Goal: Task Accomplishment & Management: Manage account settings

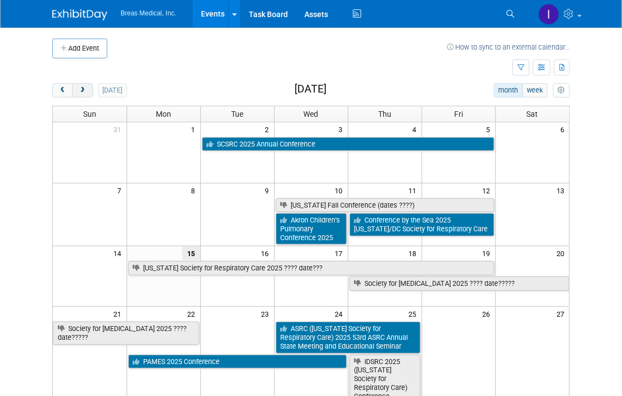
click at [85, 89] on span "next" at bounding box center [82, 90] width 8 height 7
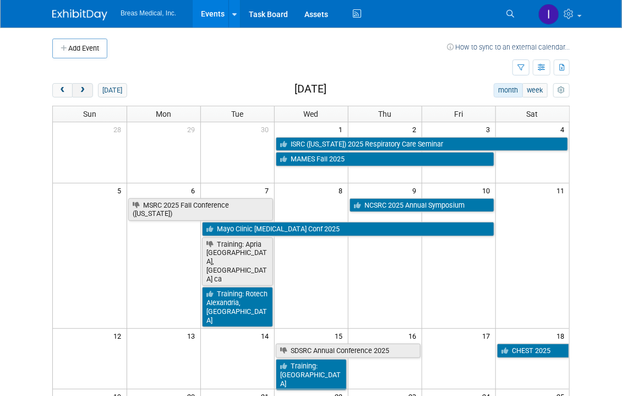
click at [85, 89] on span "next" at bounding box center [82, 90] width 8 height 7
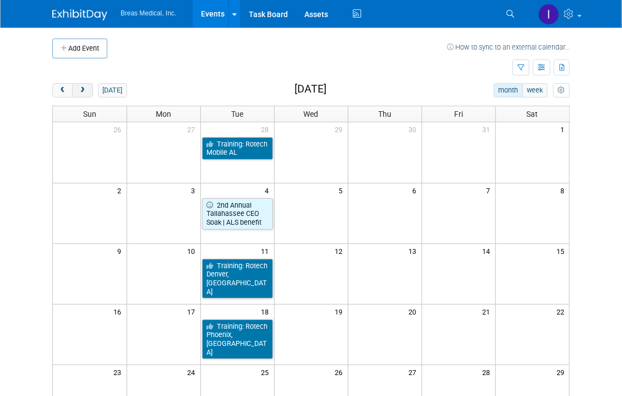
click at [85, 89] on span "next" at bounding box center [82, 90] width 8 height 7
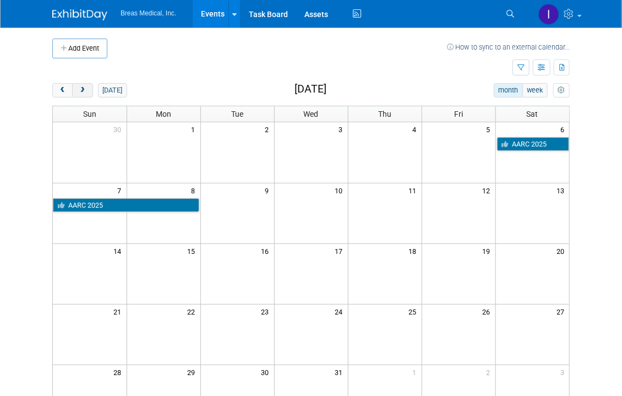
click at [85, 89] on span "next" at bounding box center [82, 90] width 8 height 7
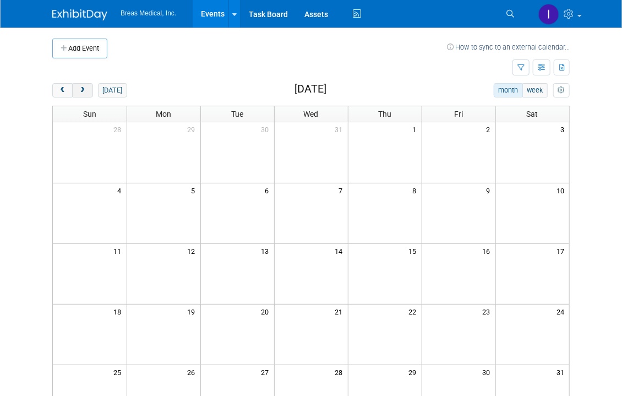
click at [85, 89] on span "next" at bounding box center [82, 90] width 8 height 7
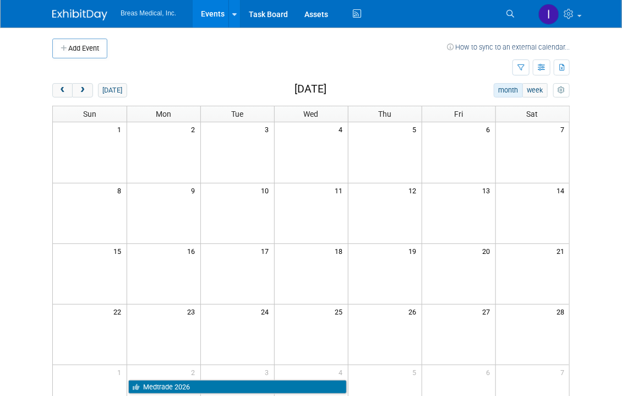
scroll to position [55, 0]
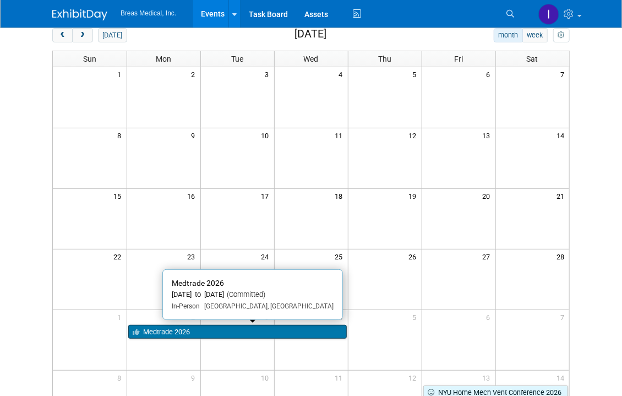
click at [175, 333] on link "Medtrade 2026" at bounding box center [237, 332] width 219 height 14
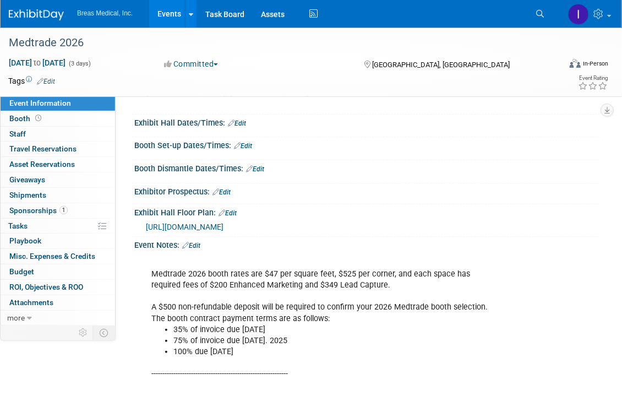
scroll to position [93, 0]
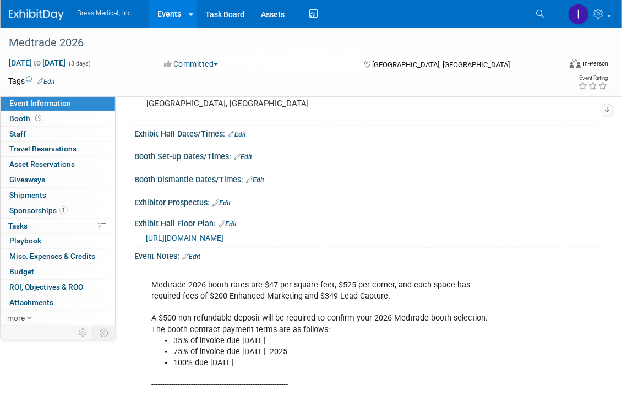
click at [224, 236] on span "https://medtrade.a2zinc.net/MT2026/Public/eventmap.aspx?&shavailable=1&_ga=2.22…" at bounding box center [185, 238] width 78 height 9
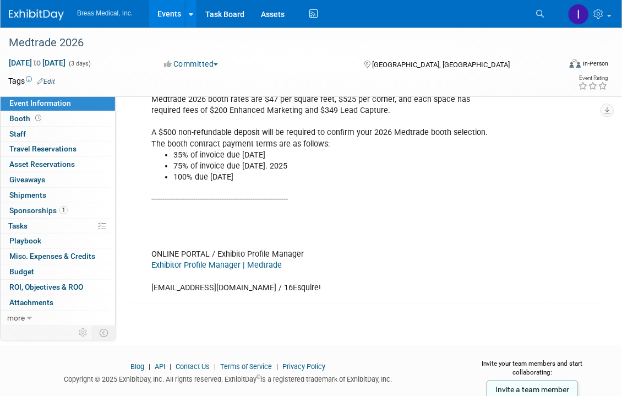
scroll to position [313, 0]
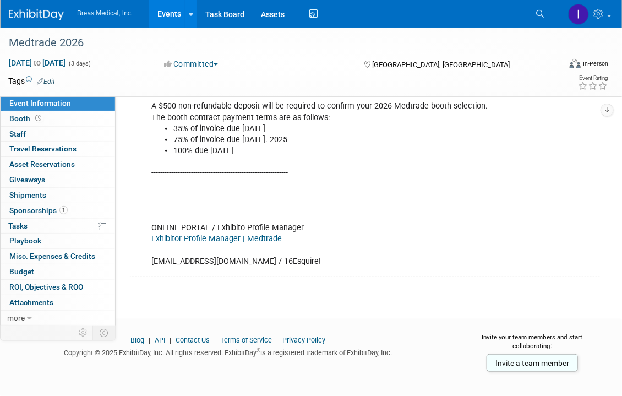
click at [221, 237] on link "Exhibitor Profile Manager | Medtrade" at bounding box center [216, 238] width 131 height 9
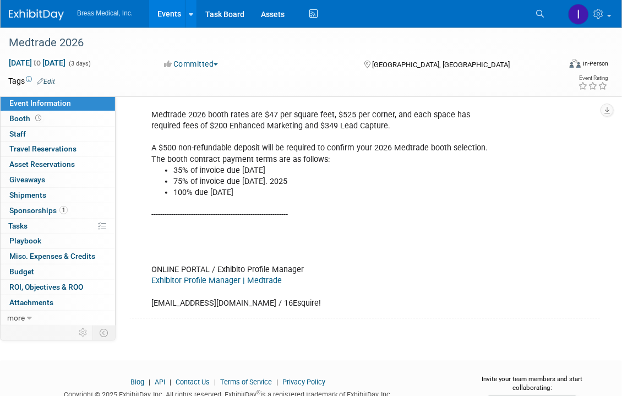
scroll to position [203, 0]
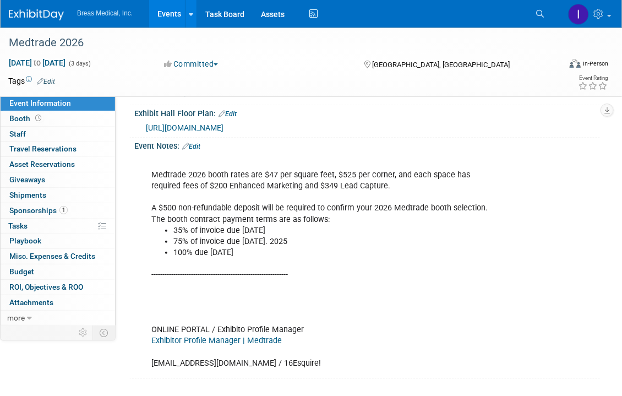
click at [199, 150] on link "Edit" at bounding box center [191, 147] width 18 height 8
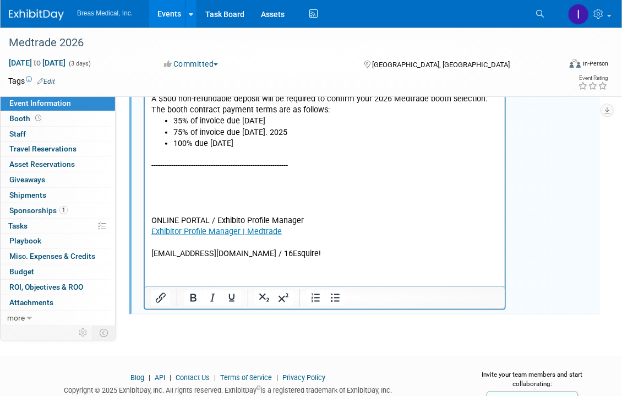
scroll to position [313, 0]
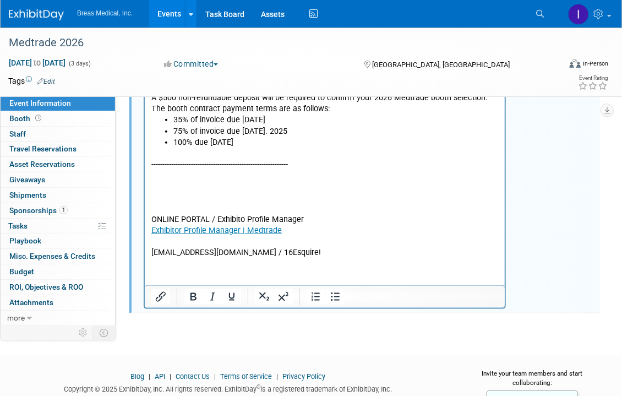
click at [290, 201] on p "-------------------------------------------------------------- ONLINE PORTAL / …" at bounding box center [325, 203] width 348 height 111
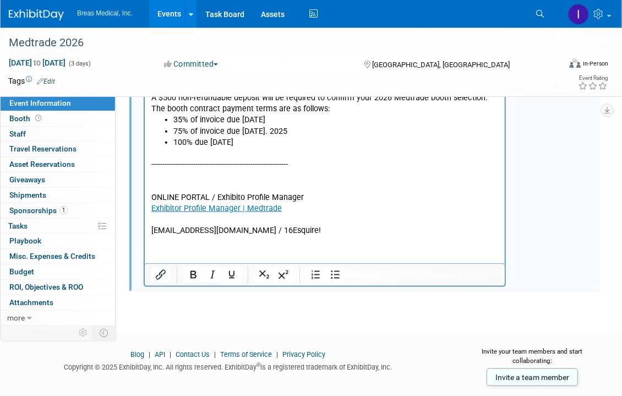
click at [336, 234] on p "-------------------------------------------------------------- ONLINE PORTAL / …" at bounding box center [325, 192] width 348 height 89
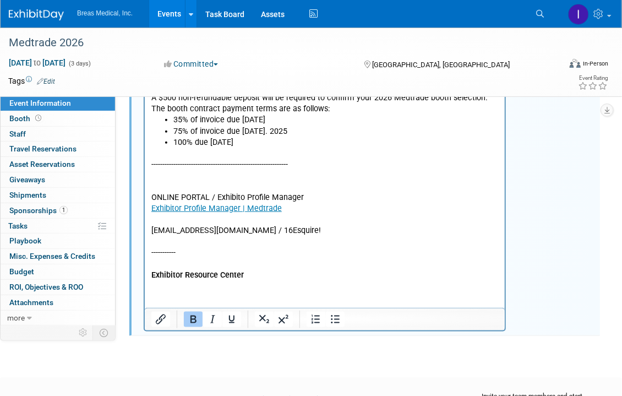
click at [187, 281] on html "Medtrade 2026 booth rates are $47 per square feet, $525 per corner, and each sp…" at bounding box center [324, 162] width 360 height 237
click at [263, 278] on p "Exhibitor Resource Center" at bounding box center [325, 275] width 348 height 11
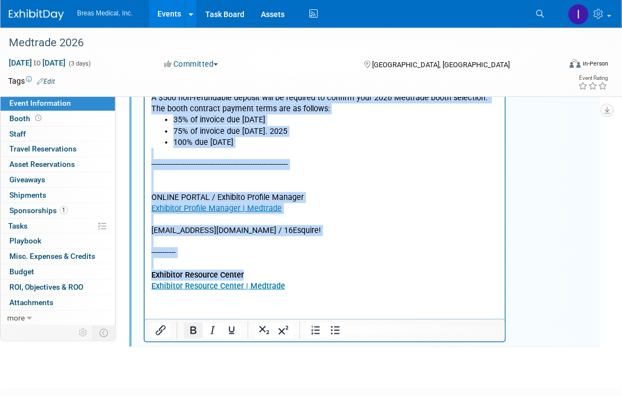
click at [192, 337] on icon "Bold" at bounding box center [193, 330] width 13 height 13
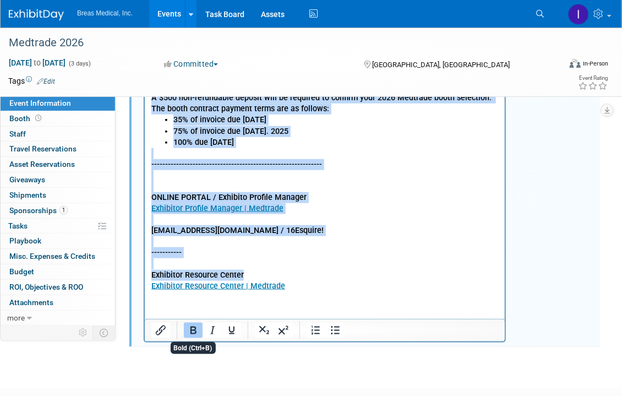
click at [192, 337] on icon "Bold" at bounding box center [193, 330] width 13 height 13
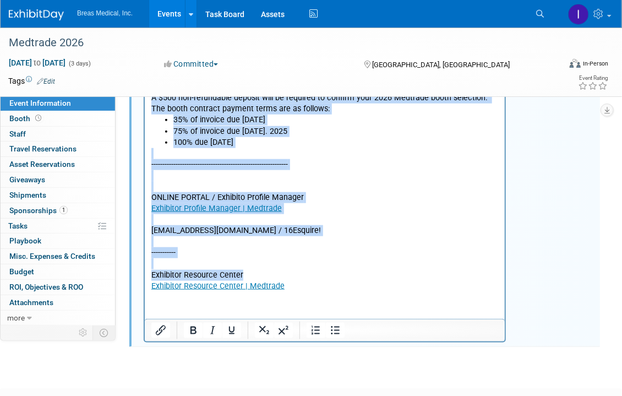
click at [376, 176] on p "-------------------------------------------------------------- ONLINE PORTAL / …" at bounding box center [325, 192] width 348 height 89
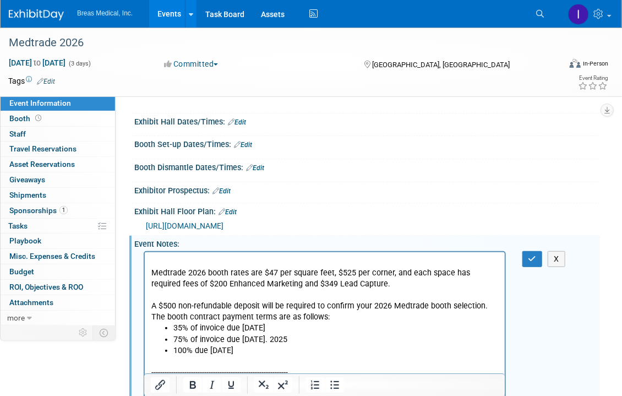
scroll to position [93, 0]
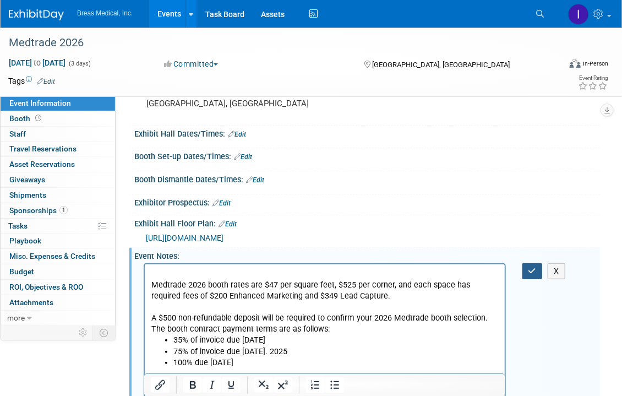
click at [533, 275] on icon "button" at bounding box center [533, 271] width 8 height 8
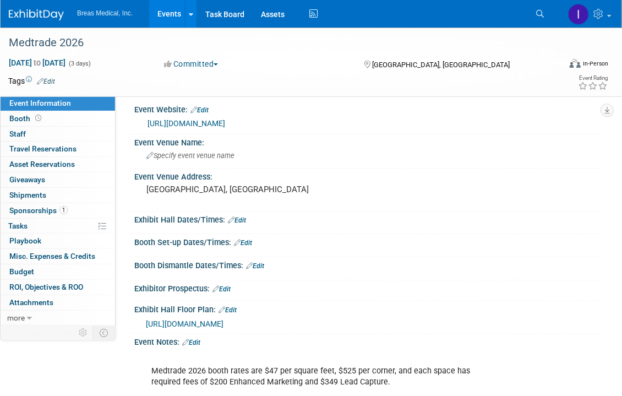
scroll to position [0, 0]
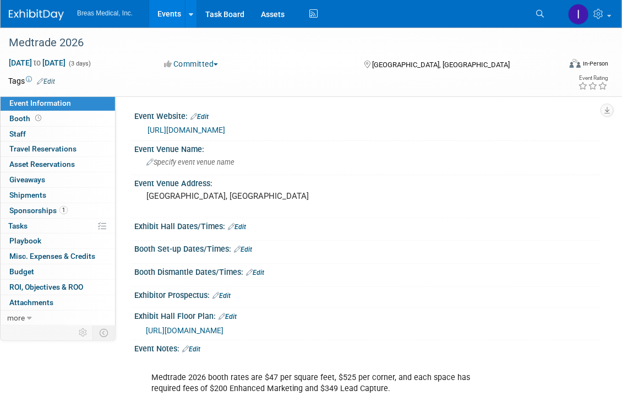
click at [243, 224] on link "Edit" at bounding box center [237, 227] width 18 height 8
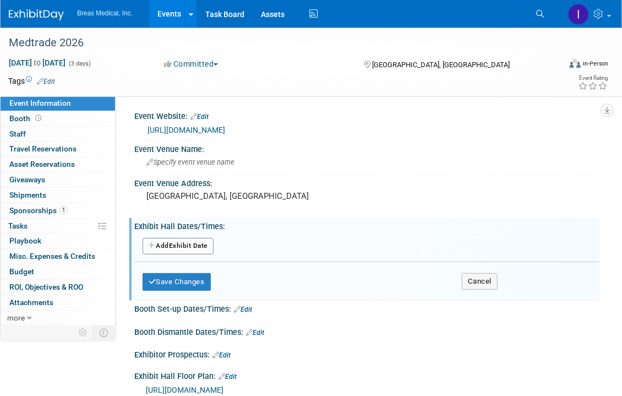
click at [182, 248] on button "Add Another Exhibit Date" at bounding box center [178, 246] width 71 height 17
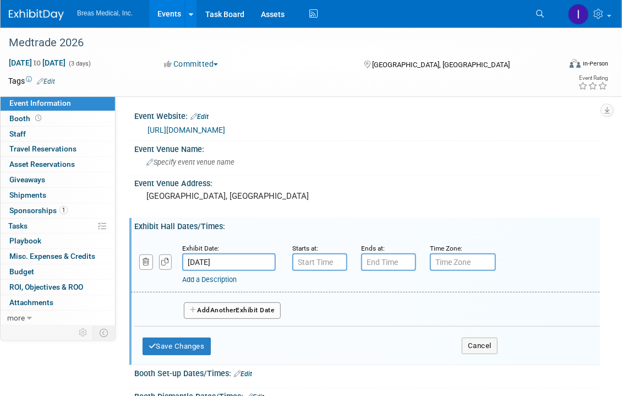
click at [257, 260] on input "Mar 2, 2026" at bounding box center [229, 262] width 94 height 18
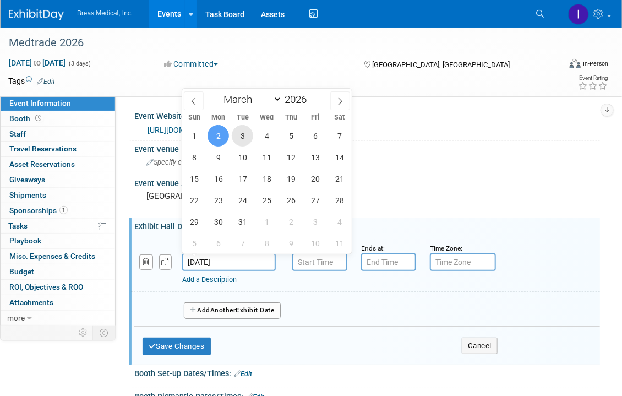
drag, startPoint x: 247, startPoint y: 136, endPoint x: 240, endPoint y: 151, distance: 16.8
click at [247, 137] on span "3" at bounding box center [242, 135] width 21 height 21
type input "Mar 3, 2026"
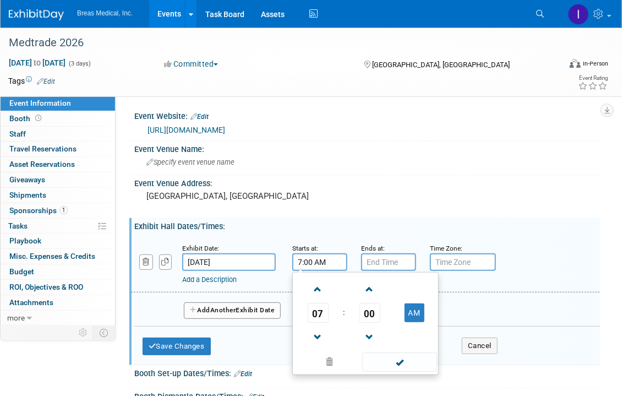
click at [333, 262] on input "7:00 AM" at bounding box center [319, 262] width 55 height 18
click at [315, 313] on span "07" at bounding box center [318, 313] width 21 height 20
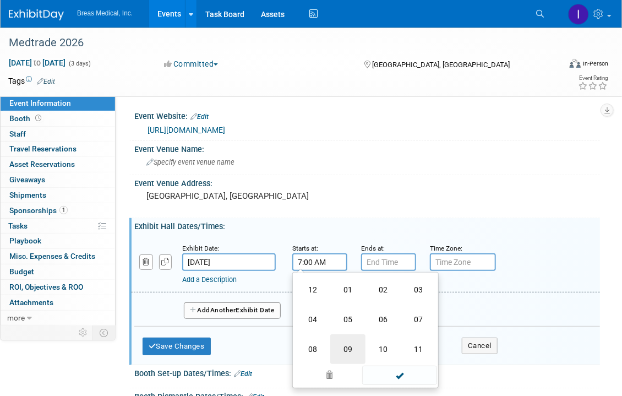
click at [344, 349] on td "09" at bounding box center [347, 349] width 35 height 30
type input "9:00 AM"
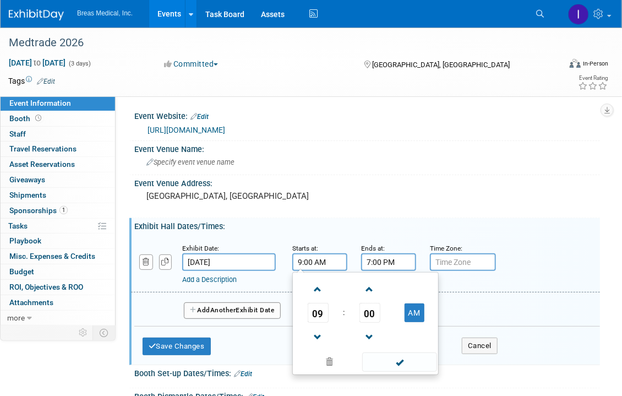
click at [383, 261] on input "7:00 PM" at bounding box center [388, 262] width 55 height 18
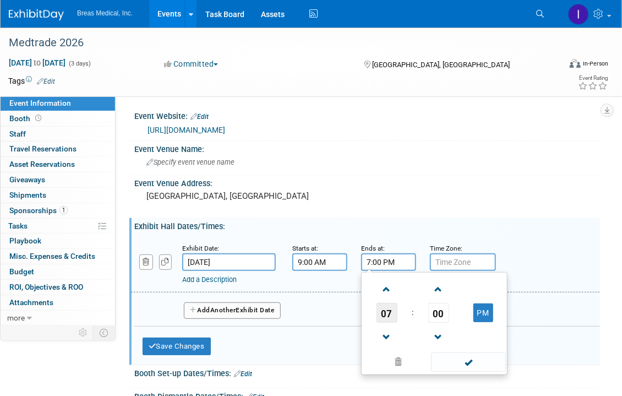
click at [387, 311] on span "07" at bounding box center [387, 313] width 21 height 20
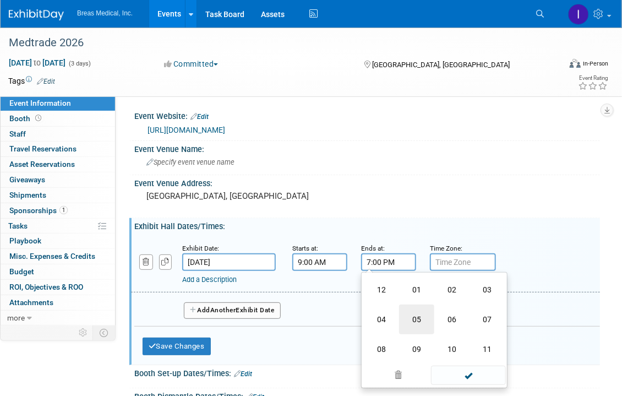
click at [421, 318] on td "05" at bounding box center [416, 320] width 35 height 30
type input "5:00 PM"
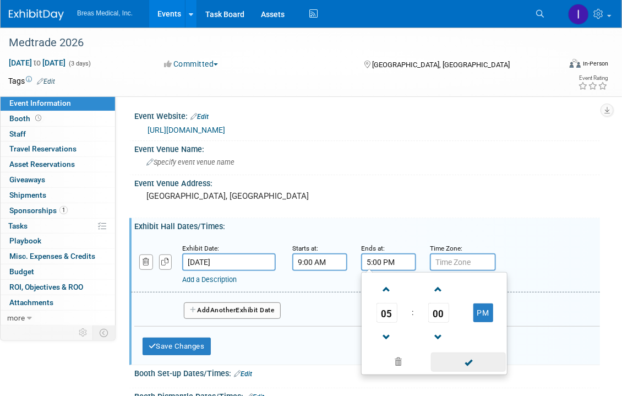
click at [471, 360] on span at bounding box center [468, 361] width 74 height 19
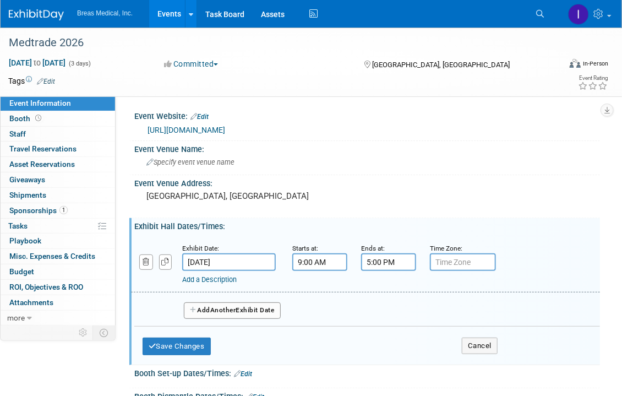
click at [231, 312] on span "Another" at bounding box center [223, 310] width 26 height 8
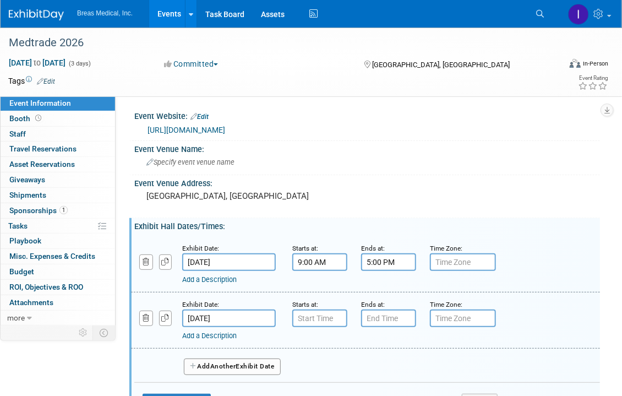
click at [249, 317] on input "Mar 4, 2026" at bounding box center [229, 319] width 94 height 18
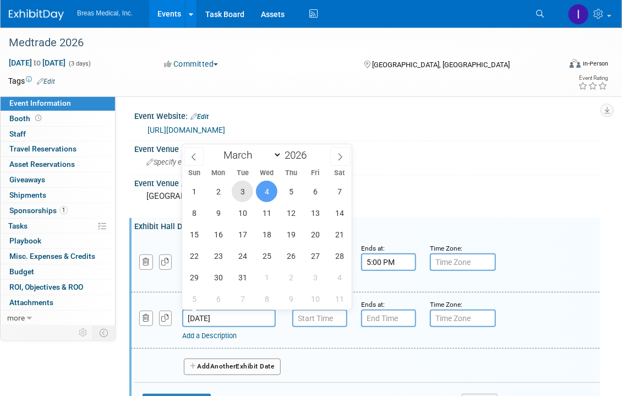
click at [242, 192] on span "3" at bounding box center [242, 191] width 21 height 21
type input "Mar 3, 2026"
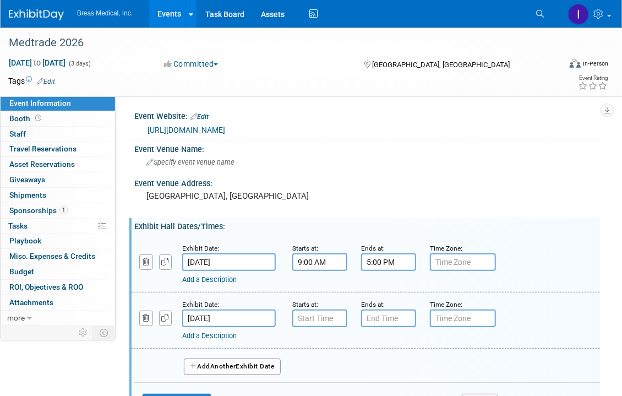
click at [220, 338] on link "Add a Description" at bounding box center [209, 336] width 55 height 8
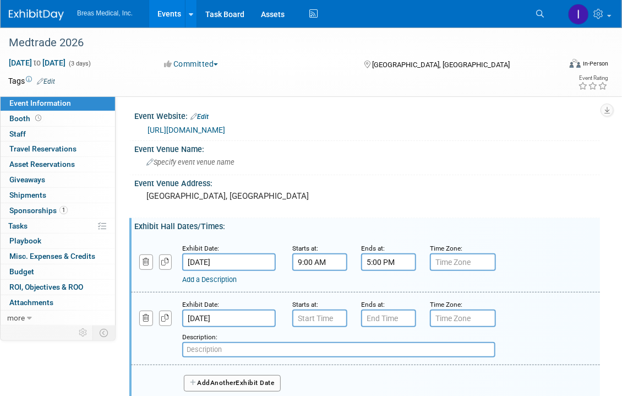
paste input "AAHomecare Update"
type input "AAHomecare Update"
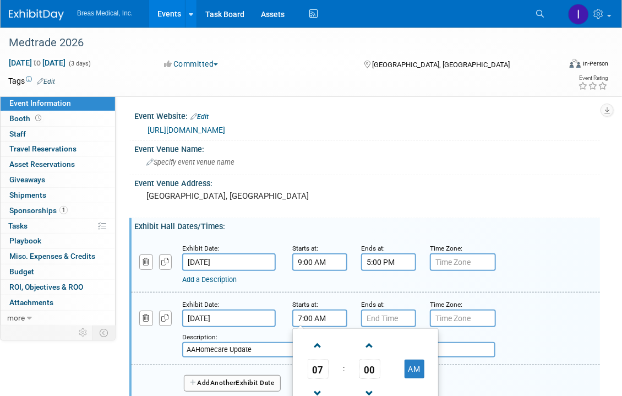
click at [316, 318] on input "7:00 AM" at bounding box center [319, 319] width 55 height 18
click at [319, 372] on span "07" at bounding box center [318, 369] width 21 height 20
click at [390, 341] on td "02" at bounding box center [383, 346] width 35 height 30
click at [373, 366] on span "00" at bounding box center [370, 369] width 21 height 20
click at [420, 345] on td "15" at bounding box center [418, 346] width 35 height 30
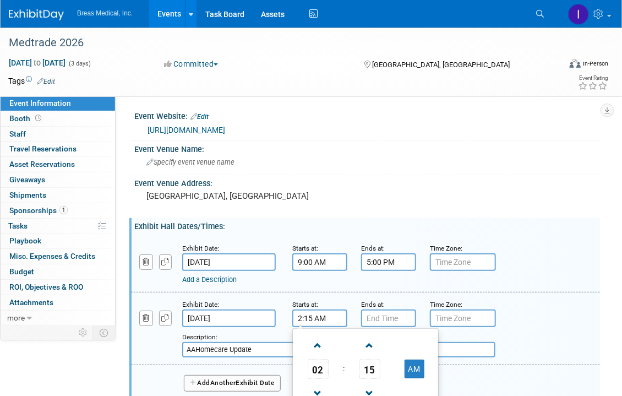
drag, startPoint x: 419, startPoint y: 365, endPoint x: 410, endPoint y: 345, distance: 21.7
click at [418, 366] on button "AM" at bounding box center [415, 369] width 20 height 19
type input "2:15 PM"
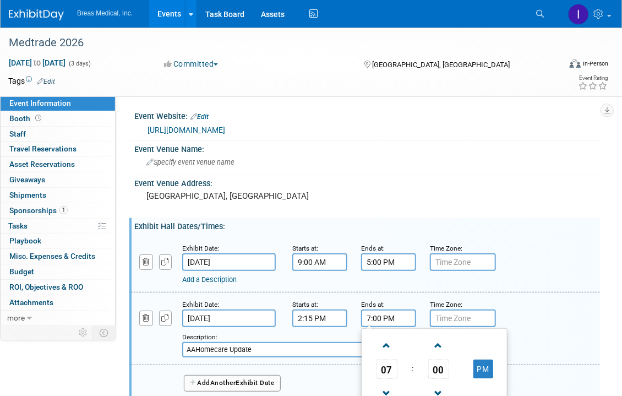
click at [394, 321] on input "7:00 PM" at bounding box center [388, 319] width 55 height 18
click at [388, 360] on span "07" at bounding box center [387, 369] width 21 height 20
click at [484, 342] on td "03" at bounding box center [487, 346] width 35 height 30
click at [434, 367] on span "00" at bounding box center [438, 369] width 21 height 20
click at [487, 341] on td "15" at bounding box center [487, 346] width 35 height 30
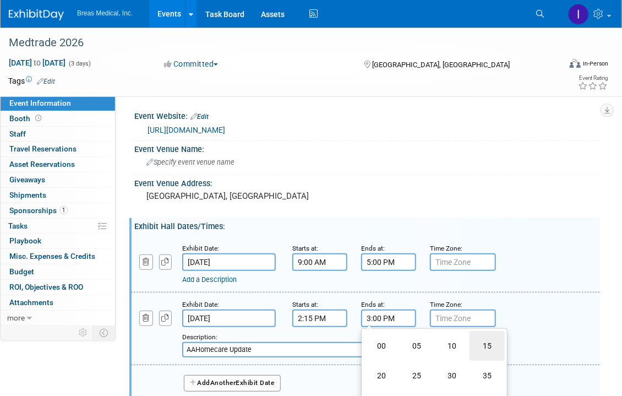
type input "3:15 PM"
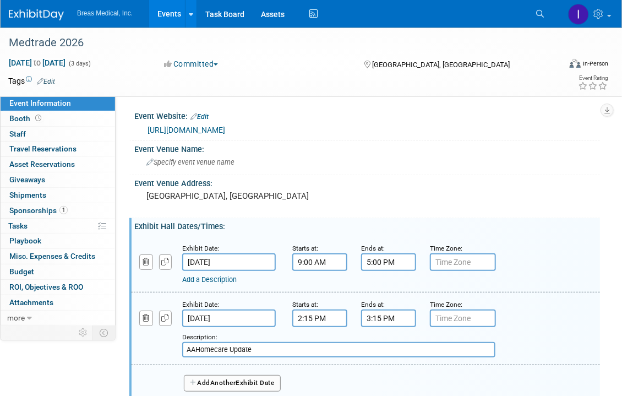
click at [236, 381] on span "Another" at bounding box center [223, 383] width 26 height 8
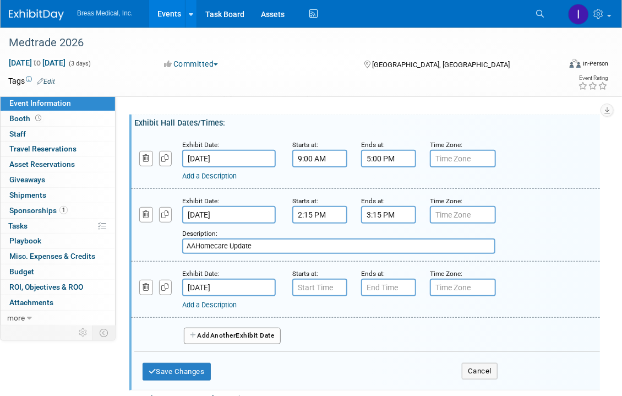
scroll to position [110, 0]
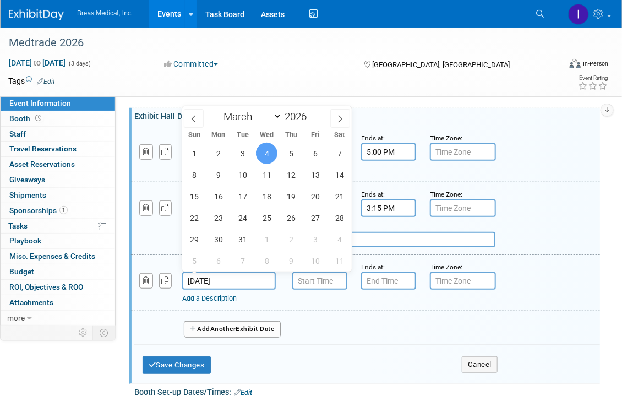
click at [248, 278] on input "Mar 4, 2026" at bounding box center [229, 281] width 94 height 18
click at [242, 155] on span "3" at bounding box center [242, 153] width 21 height 21
type input "Mar 3, 2026"
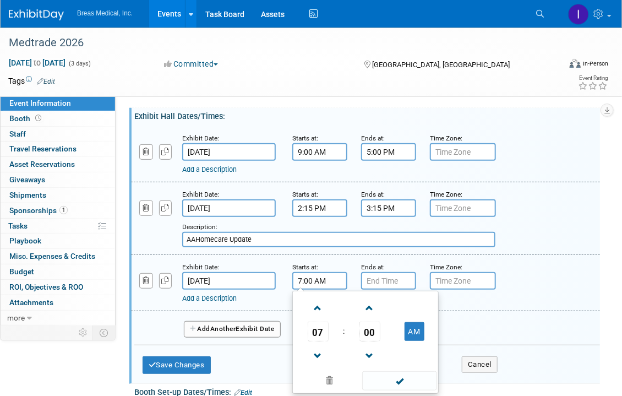
click at [330, 275] on input "7:00 AM" at bounding box center [319, 281] width 55 height 18
click at [319, 330] on span "07" at bounding box center [318, 332] width 21 height 20
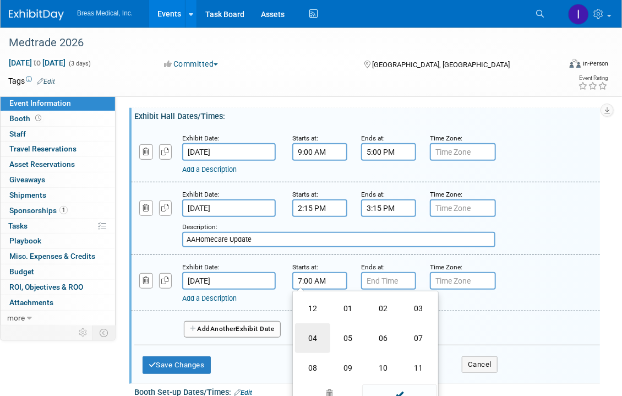
click at [308, 335] on td "04" at bounding box center [312, 338] width 35 height 30
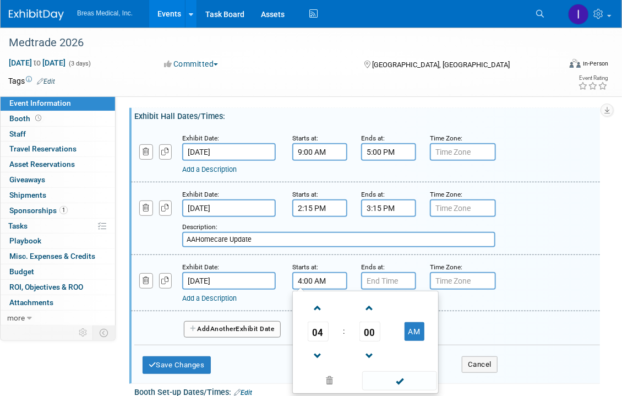
drag, startPoint x: 412, startPoint y: 328, endPoint x: 414, endPoint y: 313, distance: 15.5
click at [414, 327] on button "AM" at bounding box center [415, 331] width 20 height 19
type input "4:00 PM"
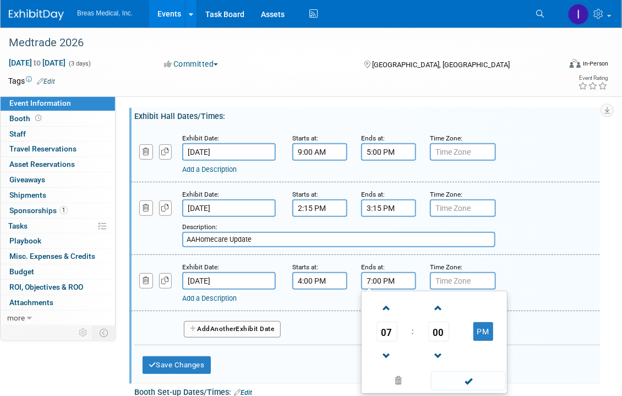
click at [398, 279] on input "7:00 PM" at bounding box center [388, 281] width 55 height 18
click at [393, 335] on span "07" at bounding box center [387, 332] width 21 height 20
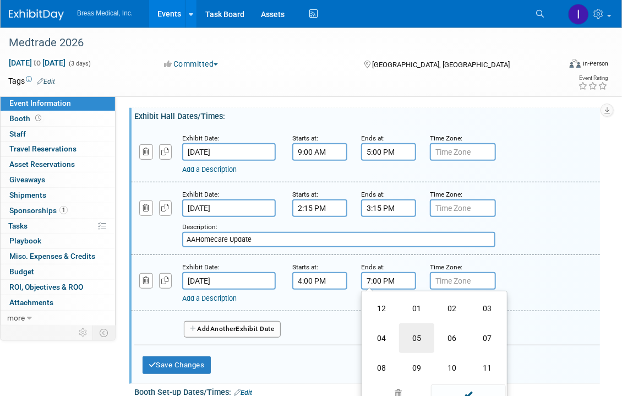
click at [411, 333] on td "05" at bounding box center [416, 338] width 35 height 30
type input "5:00 PM"
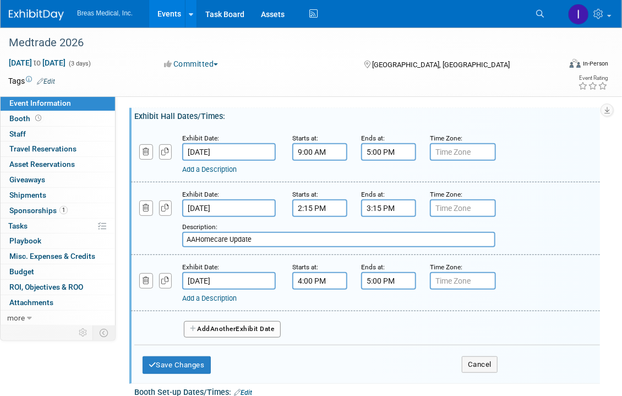
click at [232, 297] on link "Add a Description" at bounding box center [209, 298] width 55 height 8
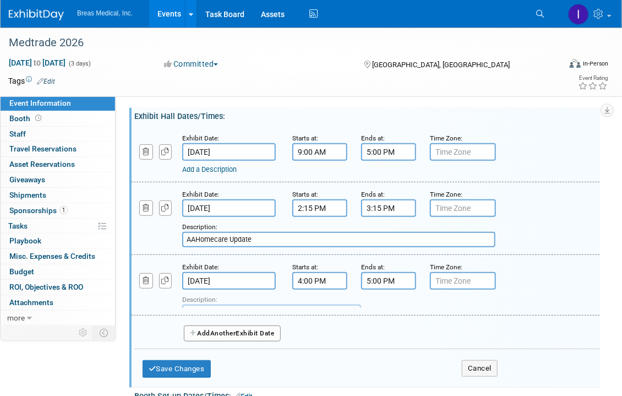
paste input "Welcome to Phoenix Reception – Expo Hall"
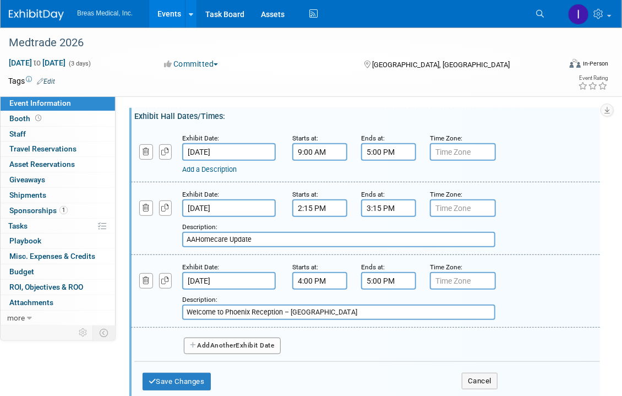
type input "Welcome to Phoenix Reception – Expo Hall"
click at [236, 344] on span "Another" at bounding box center [223, 345] width 26 height 8
select select "2"
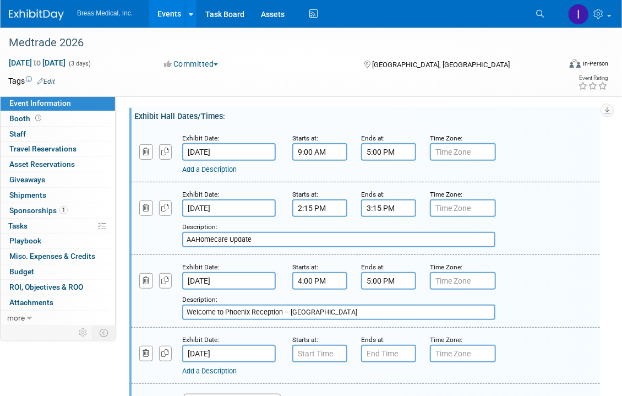
click at [226, 348] on input "Mar 4, 2026" at bounding box center [229, 354] width 94 height 18
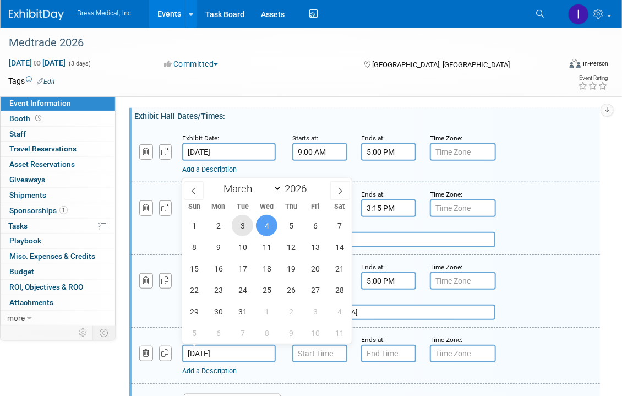
click at [245, 225] on span "3" at bounding box center [242, 225] width 21 height 21
type input "Mar 3, 2026"
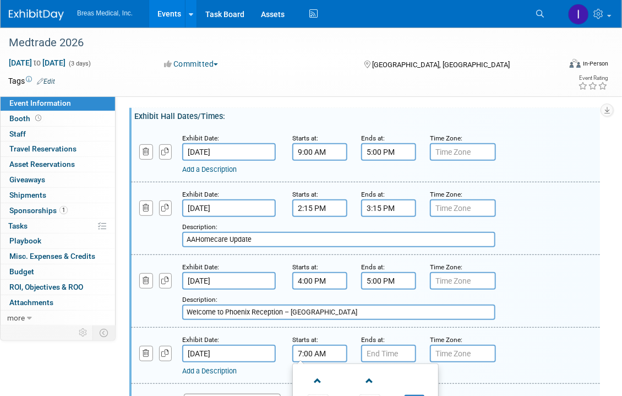
click at [322, 357] on input "7:00 AM" at bounding box center [319, 354] width 55 height 18
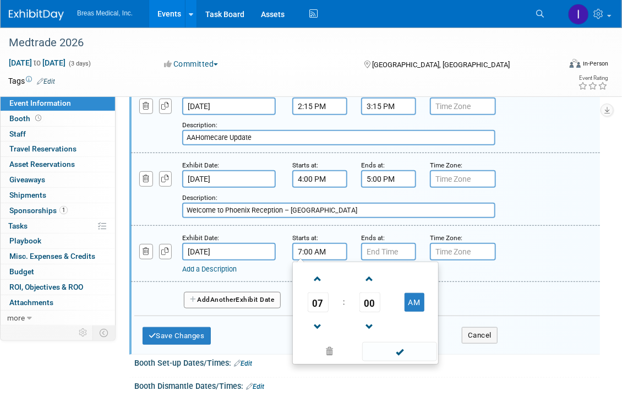
scroll to position [275, 0]
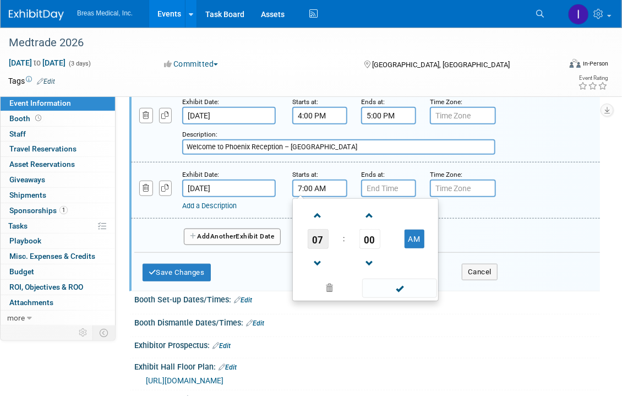
click at [320, 235] on span "07" at bounding box center [318, 239] width 21 height 20
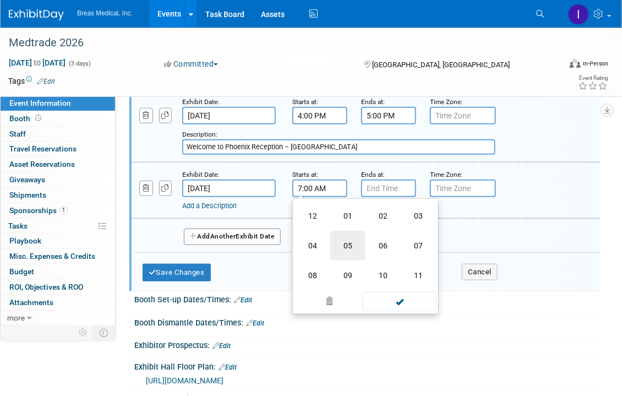
click at [352, 240] on td "05" at bounding box center [347, 246] width 35 height 30
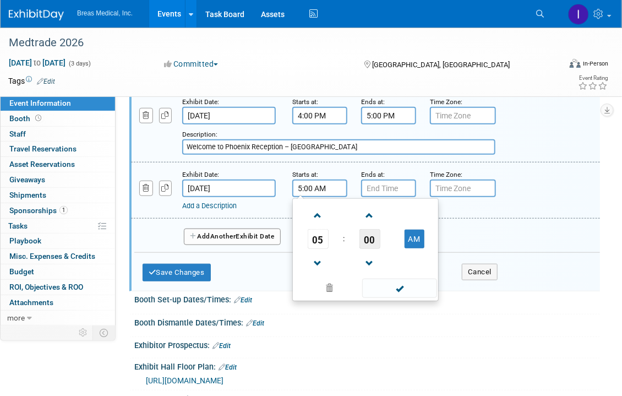
click at [370, 234] on span "00" at bounding box center [370, 239] width 21 height 20
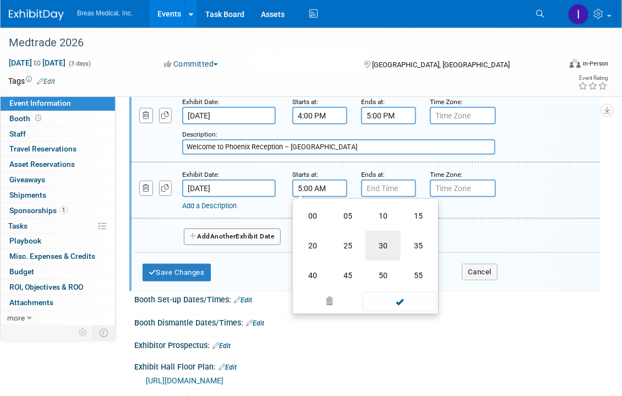
click at [381, 242] on td "30" at bounding box center [383, 246] width 35 height 30
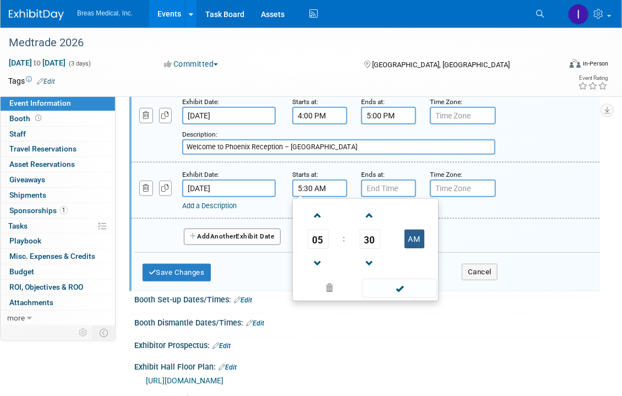
click at [416, 236] on button "AM" at bounding box center [415, 239] width 20 height 19
type input "5:30 PM"
type input "7:00 PM"
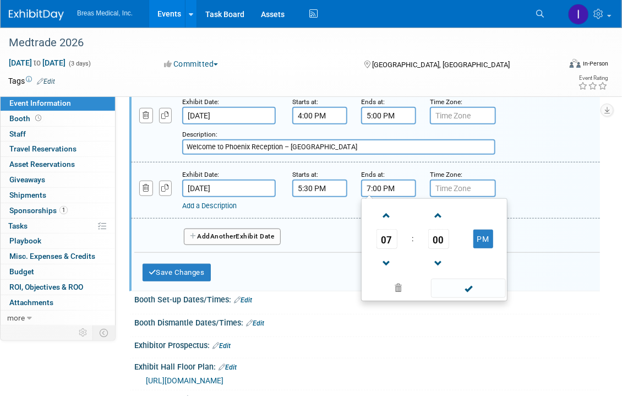
click at [378, 190] on input "7:00 PM" at bounding box center [388, 189] width 55 height 18
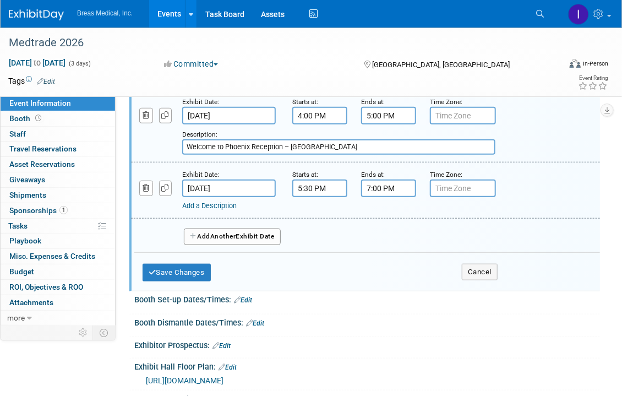
click at [225, 204] on link "Add a Description" at bounding box center [209, 206] width 55 height 8
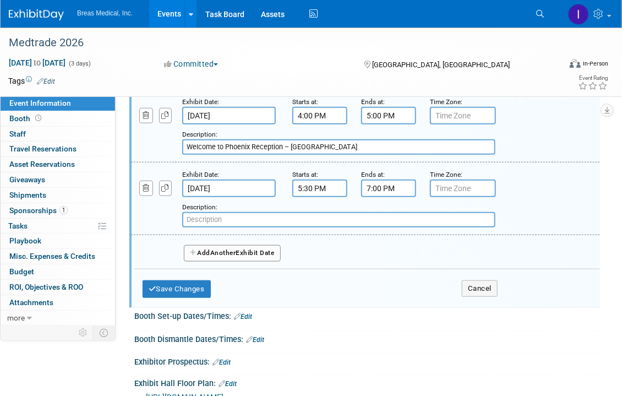
paste input "AAHomecare Stand Up for Homecare Reception*"
type input "AAHomecare Stand Up for Homecare Reception*"
click at [260, 247] on button "Add Another Exhibit Date" at bounding box center [232, 253] width 97 height 17
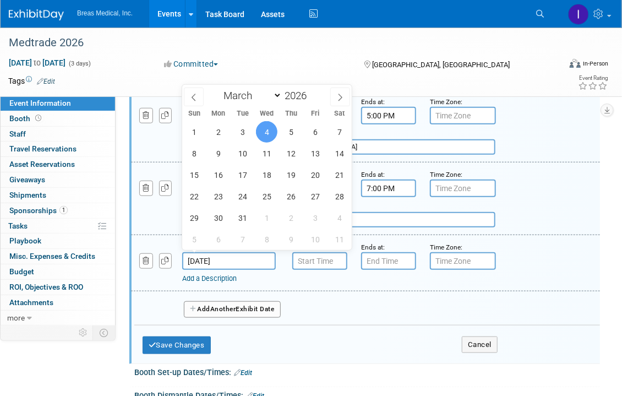
click at [225, 255] on input "Mar 4, 2026" at bounding box center [229, 261] width 94 height 18
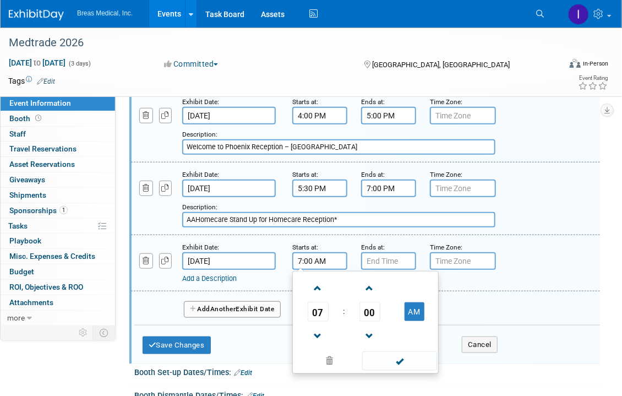
click at [330, 259] on input "7:00 AM" at bounding box center [319, 261] width 55 height 18
click at [314, 309] on span "07" at bounding box center [318, 312] width 21 height 20
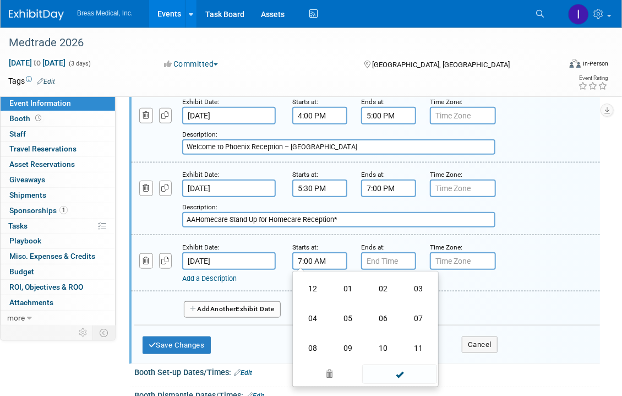
drag, startPoint x: 382, startPoint y: 348, endPoint x: 374, endPoint y: 318, distance: 30.7
click at [383, 343] on td "10" at bounding box center [383, 348] width 35 height 30
type input "10:00 AM"
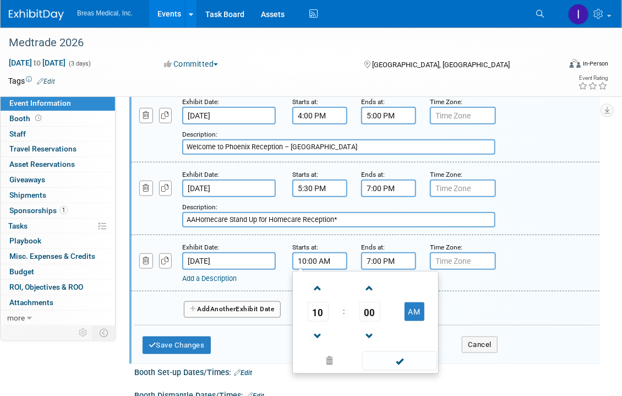
click at [388, 254] on input "7:00 PM" at bounding box center [388, 261] width 55 height 18
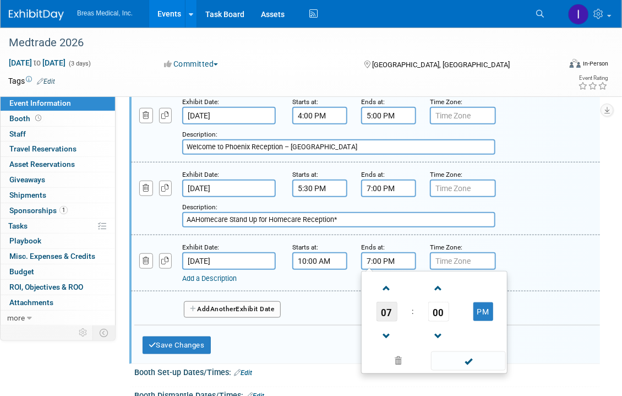
click at [393, 306] on span "07" at bounding box center [387, 312] width 21 height 20
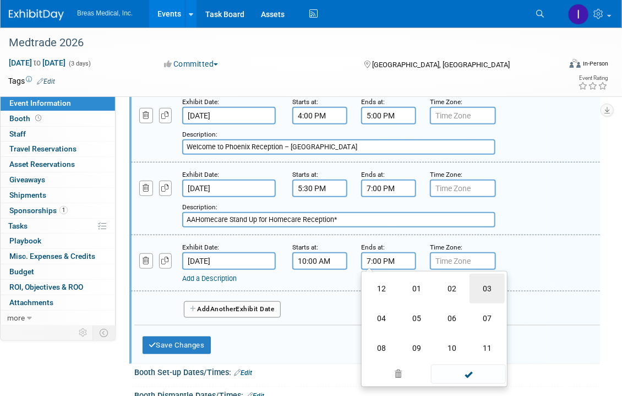
click at [498, 284] on td "03" at bounding box center [487, 289] width 35 height 30
type input "3:00 PM"
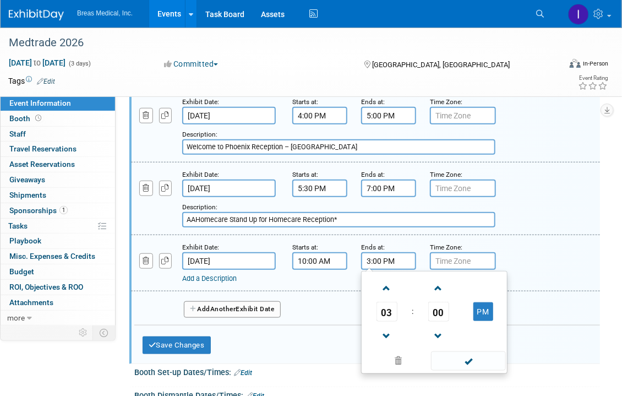
click at [457, 361] on span at bounding box center [468, 360] width 74 height 19
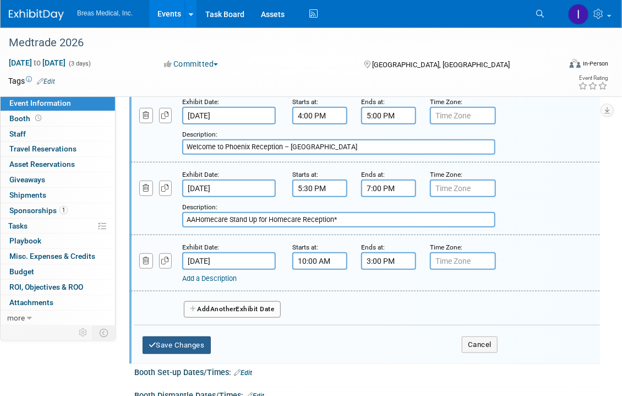
click at [186, 341] on button "Save Changes" at bounding box center [177, 345] width 68 height 18
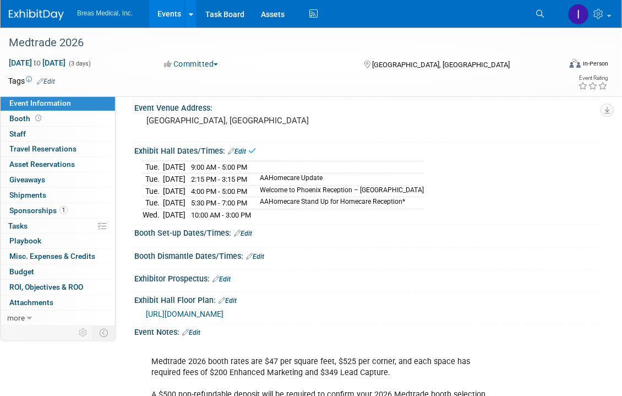
scroll to position [60, 0]
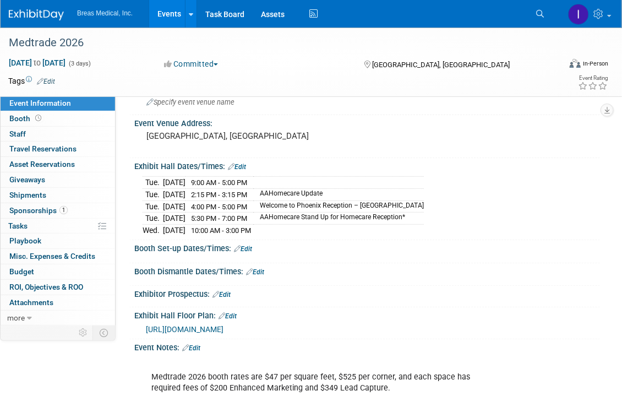
click at [173, 15] on link "Events" at bounding box center [169, 14] width 40 height 28
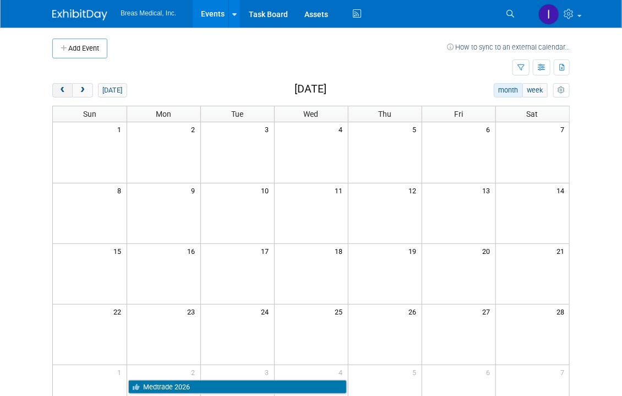
click at [64, 90] on span "prev" at bounding box center [62, 90] width 8 height 7
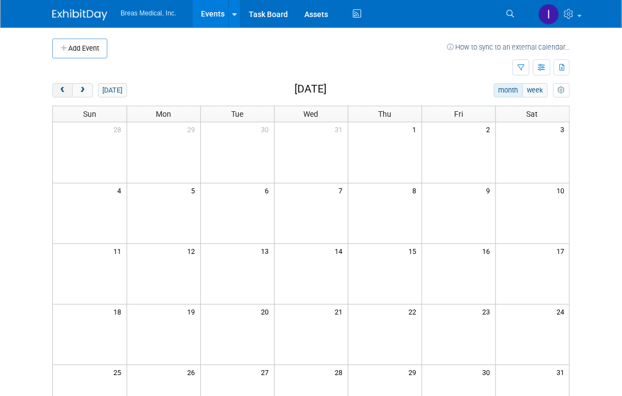
click at [64, 90] on span "prev" at bounding box center [62, 90] width 8 height 7
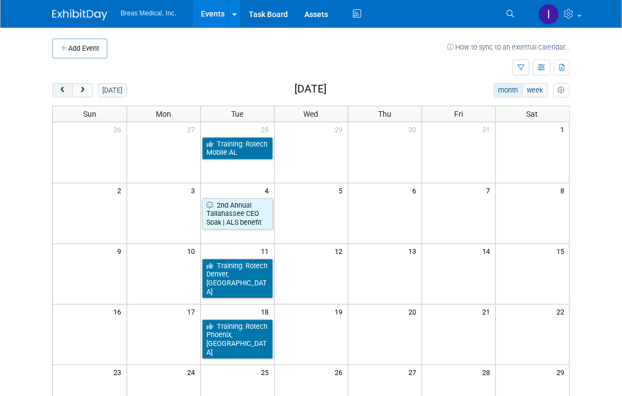
click at [64, 90] on span "prev" at bounding box center [62, 90] width 8 height 7
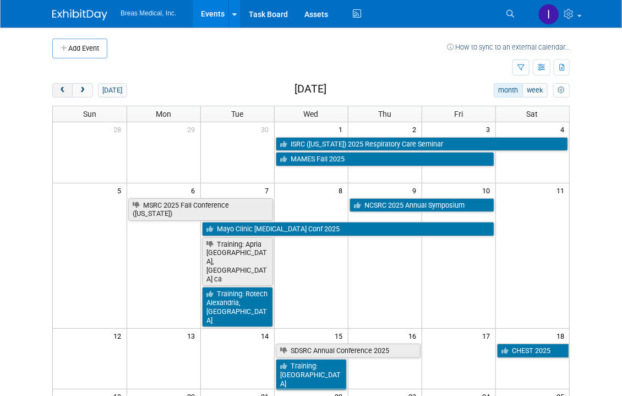
click at [64, 90] on span "prev" at bounding box center [62, 90] width 8 height 7
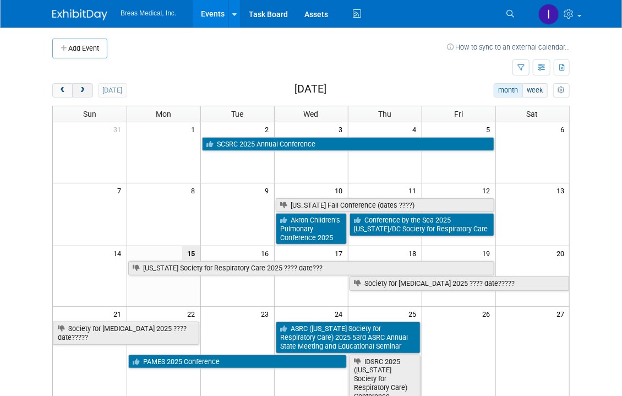
click at [86, 95] on button "next" at bounding box center [82, 90] width 20 height 14
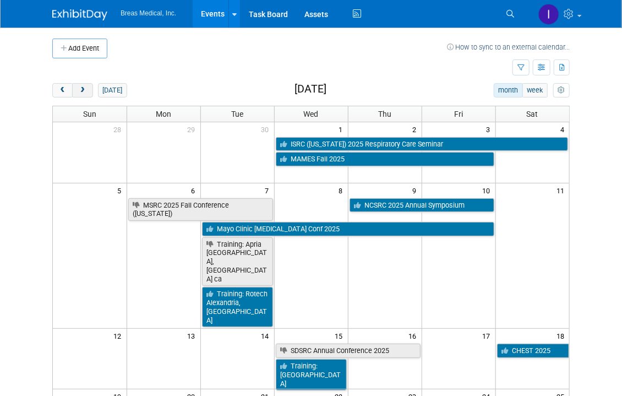
click at [86, 89] on span "next" at bounding box center [82, 90] width 8 height 7
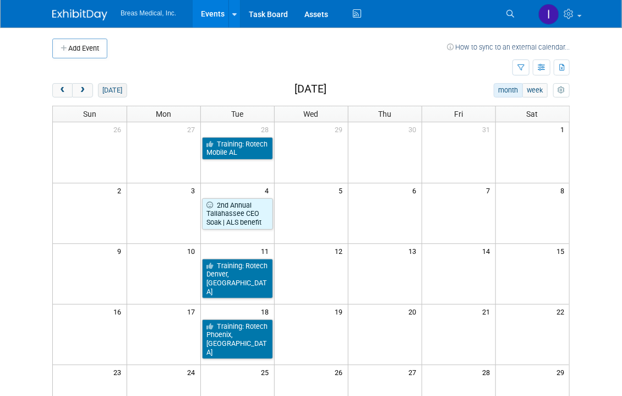
click at [102, 91] on button "[DATE]" at bounding box center [112, 90] width 29 height 14
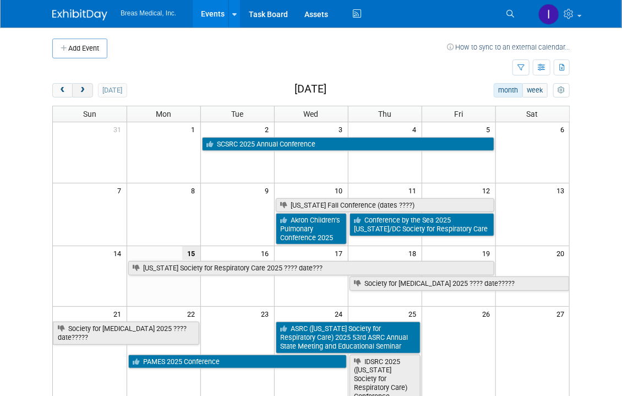
click at [82, 88] on span "next" at bounding box center [82, 90] width 8 height 7
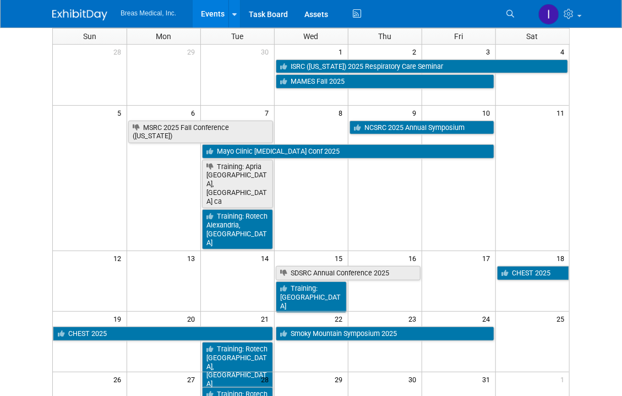
scroll to position [55, 0]
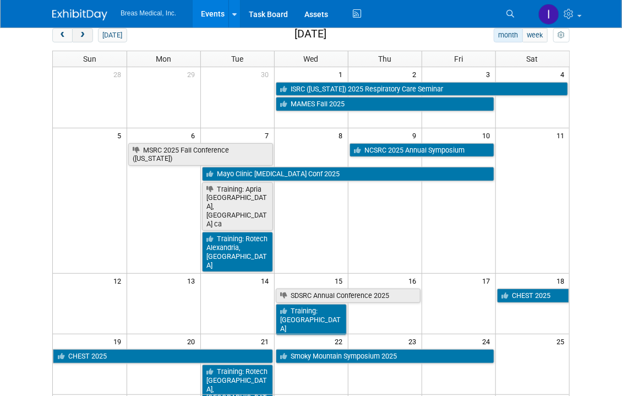
click at [79, 39] on button "next" at bounding box center [82, 35] width 20 height 14
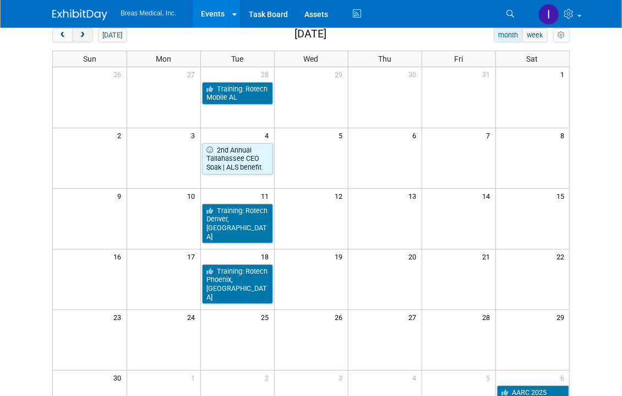
click at [89, 36] on button "next" at bounding box center [82, 35] width 20 height 14
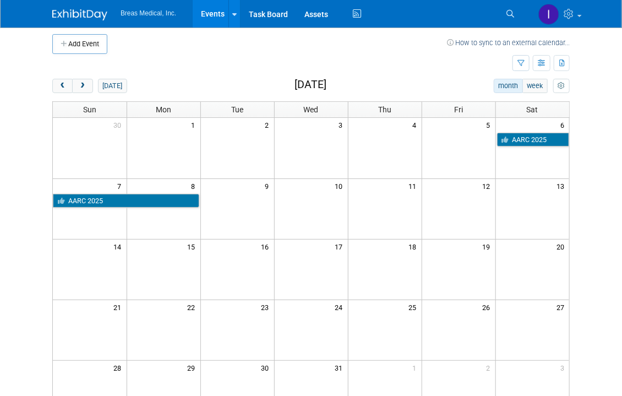
scroll to position [0, 0]
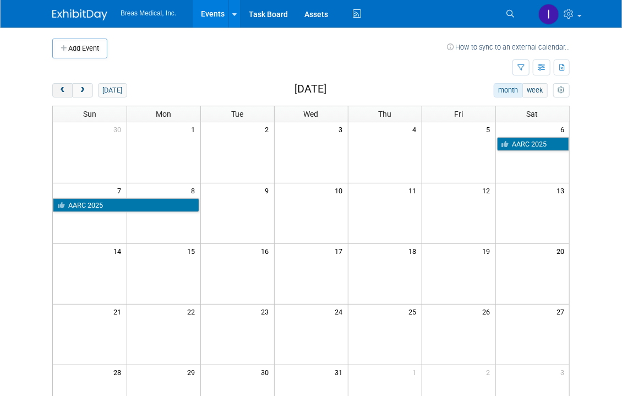
click at [63, 90] on span "prev" at bounding box center [62, 90] width 8 height 7
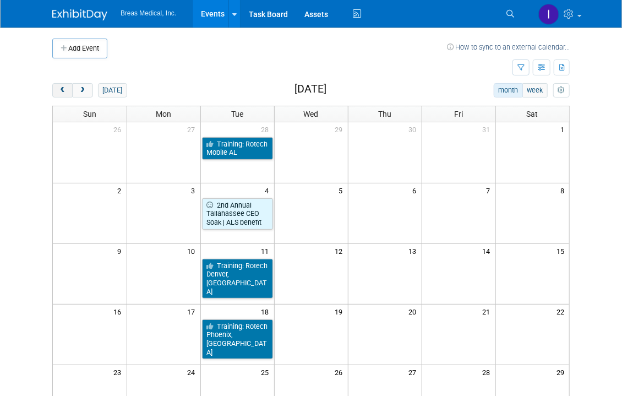
click at [63, 91] on span "prev" at bounding box center [62, 90] width 8 height 7
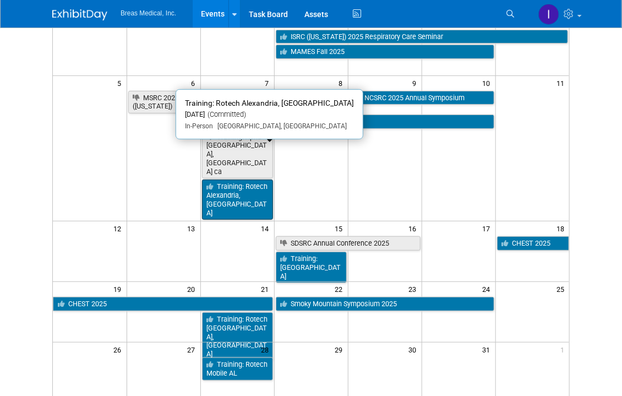
scroll to position [110, 0]
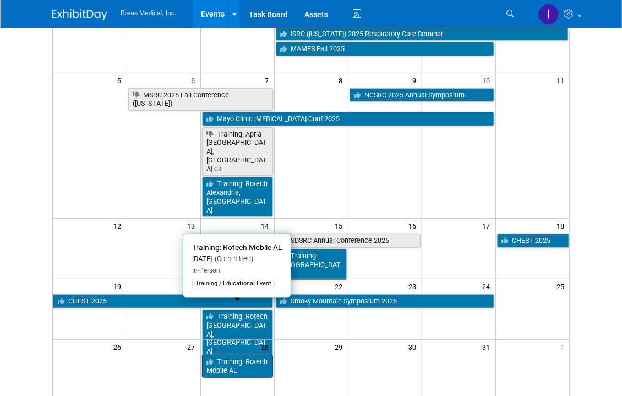
click at [242, 355] on link "Training: Rotech Mobile AL" at bounding box center [237, 366] width 71 height 23
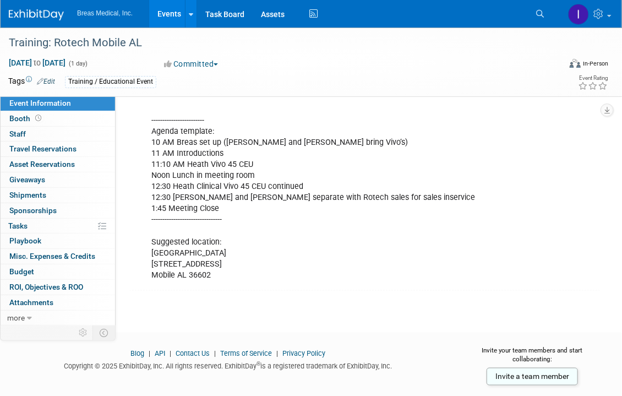
scroll to position [389, 0]
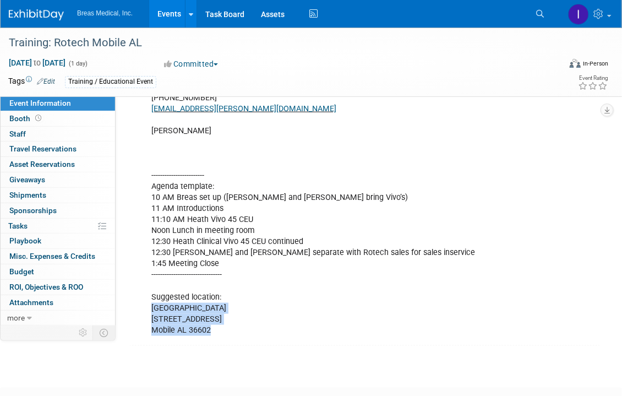
drag, startPoint x: 216, startPoint y: 318, endPoint x: 149, endPoint y: 299, distance: 69.9
click at [149, 299] on div "Attendees: Brett Townsend Heath Boles Tom Fahy Brett Townsend Director Corporat…" at bounding box center [325, 142] width 362 height 398
copy div "Hilton Garden Inn 15 N Conception Street Mobile AL 36602"
click at [170, 14] on link "Events" at bounding box center [169, 14] width 40 height 28
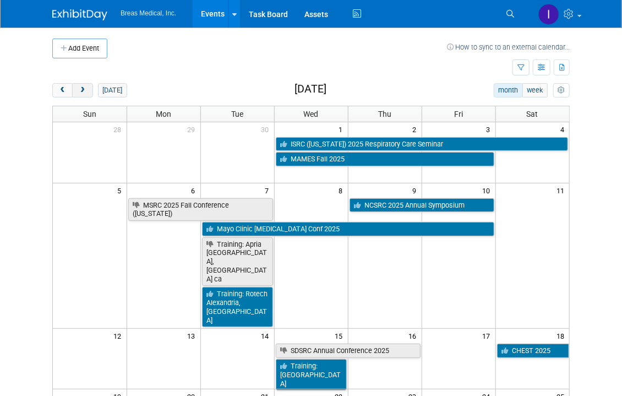
click at [86, 90] on span "next" at bounding box center [82, 90] width 8 height 7
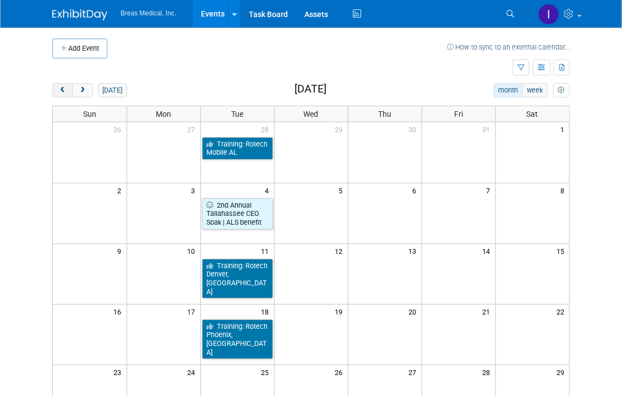
click at [61, 90] on span "prev" at bounding box center [62, 90] width 8 height 7
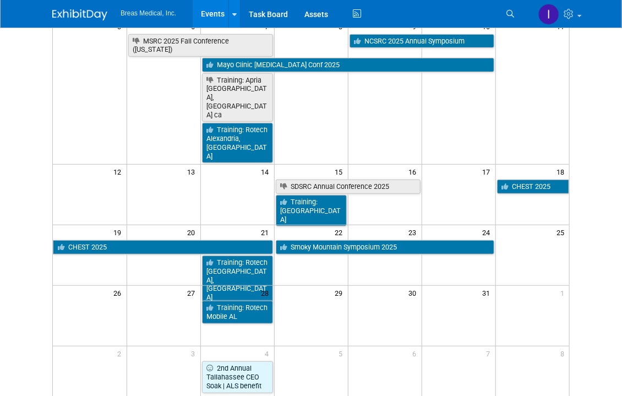
scroll to position [165, 0]
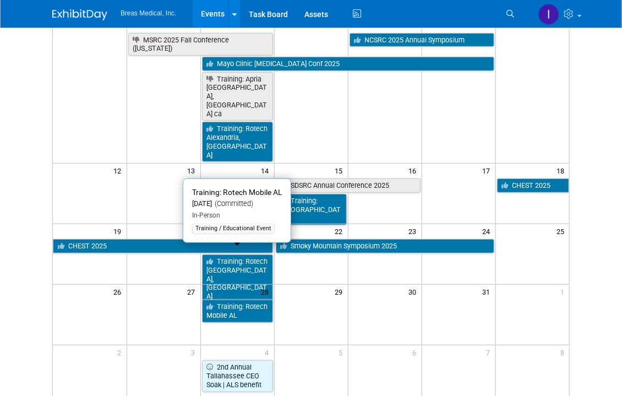
click at [238, 300] on link "Training: Rotech Mobile AL" at bounding box center [237, 311] width 71 height 23
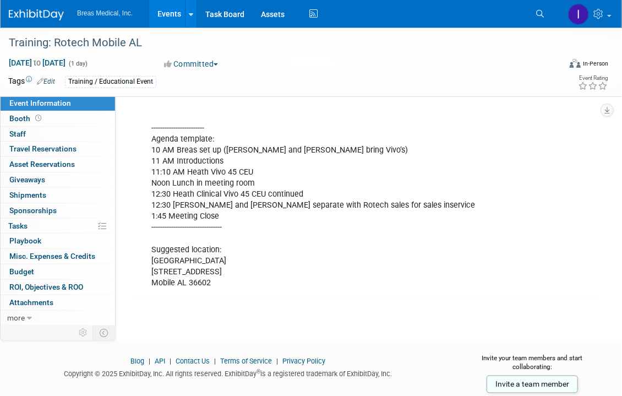
scroll to position [441, 0]
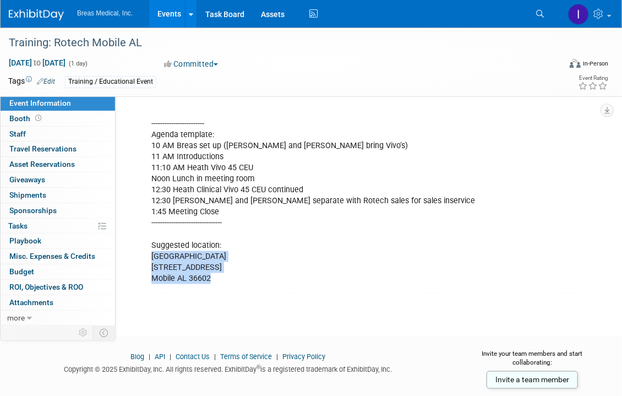
drag, startPoint x: 221, startPoint y: 266, endPoint x: 150, endPoint y: 245, distance: 74.2
click at [150, 245] on div "Attendees: Brett Townsend Heath Boles Tom Fahy Brett Townsend Director Corporat…" at bounding box center [325, 91] width 362 height 398
copy div "Hilton Garden Inn 15 N Conception Street Mobile AL 36602"
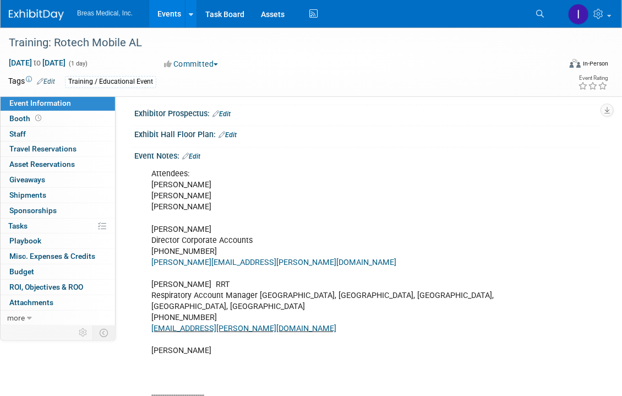
scroll to position [110, 0]
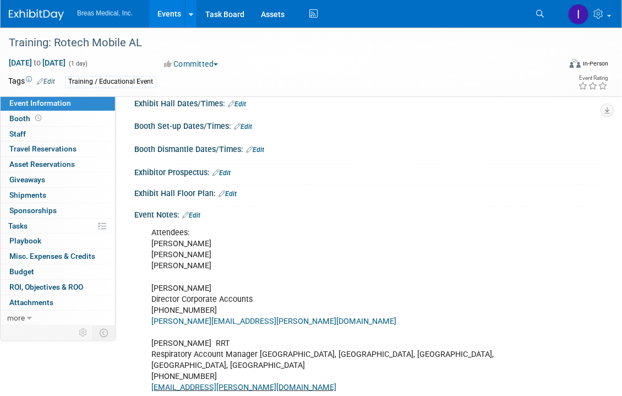
click at [200, 211] on link "Edit" at bounding box center [191, 215] width 18 height 8
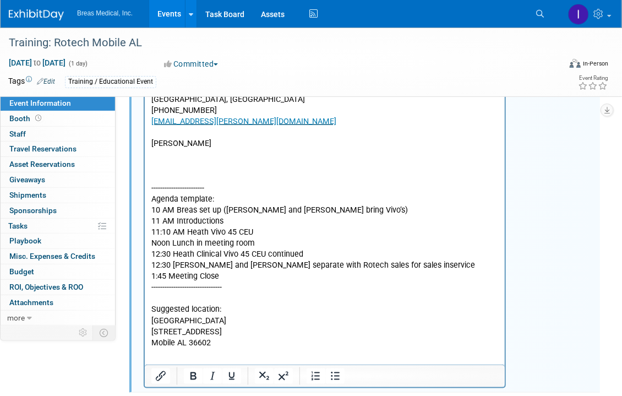
scroll to position [472, 0]
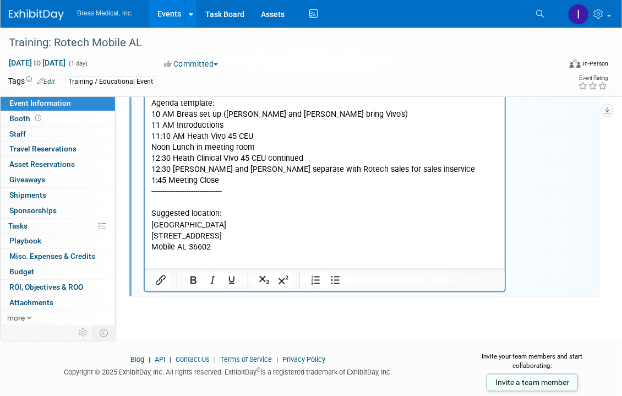
click at [247, 234] on p "Attendees: Brett Townsend Heath Boles Tom Fahy Brett Townsend Director Corporat…" at bounding box center [325, 59] width 348 height 387
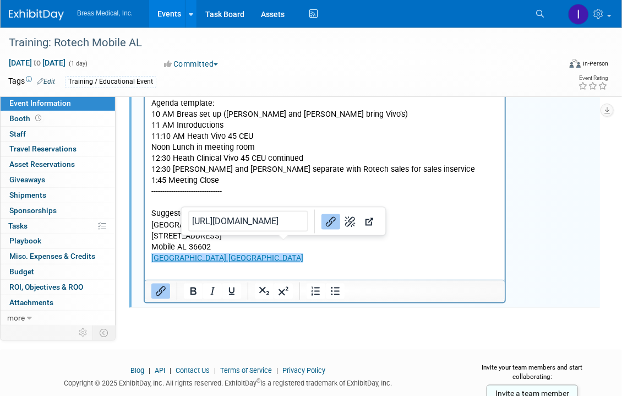
click at [297, 253] on p "Hilton Garden Inn Mobile Downtown﻿" at bounding box center [325, 258] width 348 height 11
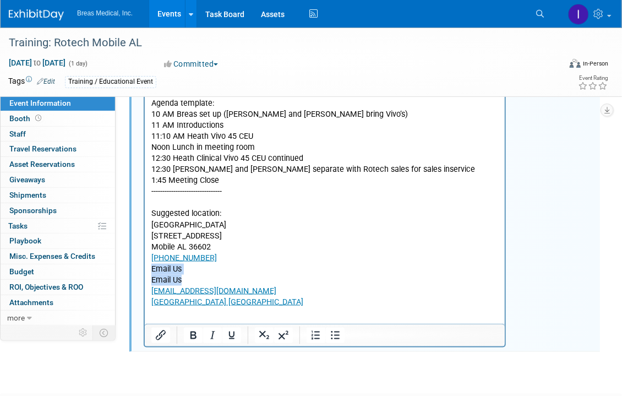
drag, startPoint x: 188, startPoint y: 267, endPoint x: 285, endPoint y: 123, distance: 173.7
click at [144, 264] on html "Attendees: Brett Townsend Heath Boles Tom Fahy Brett Townsend Director Corporat…" at bounding box center [324, 85] width 360 height 447
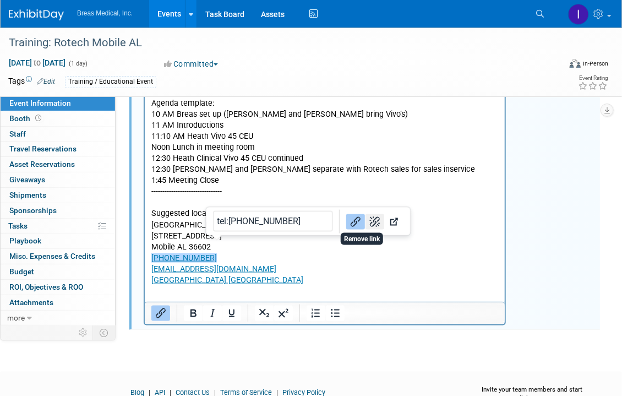
click at [368, 219] on icon "Remove link" at bounding box center [374, 221] width 13 height 13
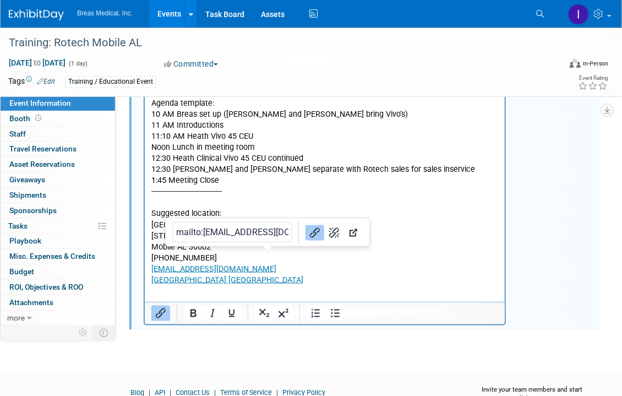
click at [312, 264] on p "MOBDO-SalesAdm@hilton.com" at bounding box center [325, 269] width 348 height 11
click at [328, 230] on icon "Remove link" at bounding box center [334, 232] width 13 height 13
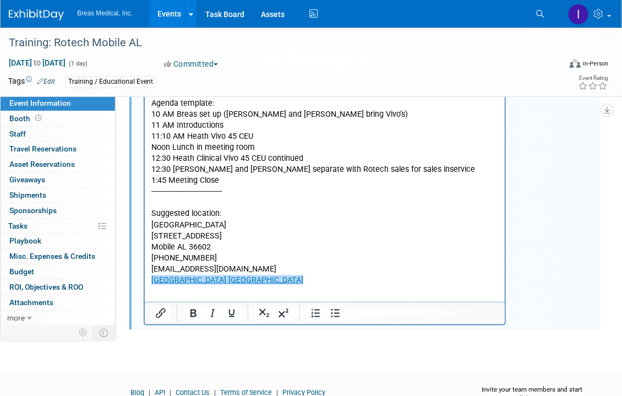
click at [321, 275] on p "Hilton Garden Inn Mobile Downtown﻿" at bounding box center [325, 280] width 348 height 11
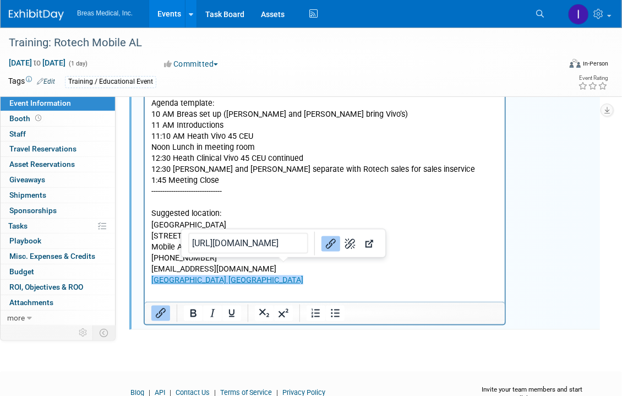
click at [275, 278] on html "Attendees: Brett Townsend Heath Boles Tom Fahy Brett Townsend Director Corporat…" at bounding box center [324, 74] width 360 height 425
click at [398, 215] on p "Attendees: Brett Townsend Heath Boles Tom Fahy Brett Townsend Director Corporat…" at bounding box center [325, 59] width 348 height 387
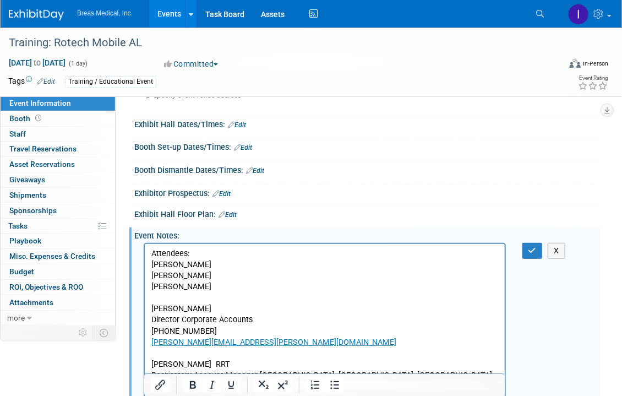
scroll to position [86, 0]
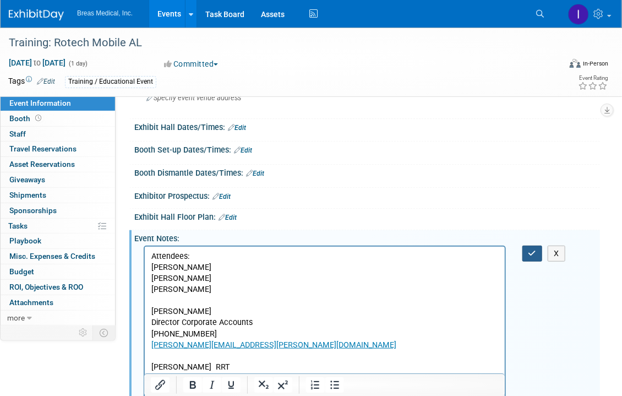
click at [533, 251] on icon "button" at bounding box center [533, 253] width 8 height 8
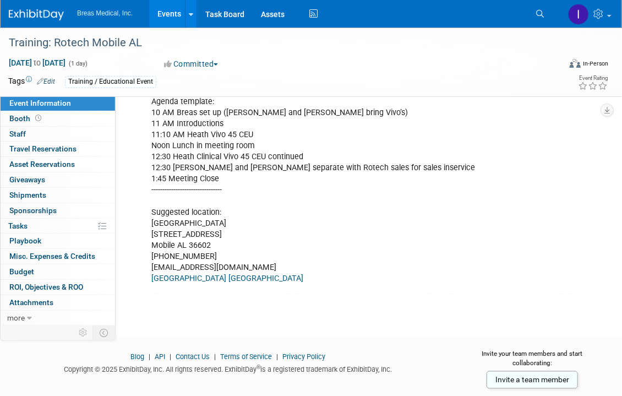
scroll to position [477, 0]
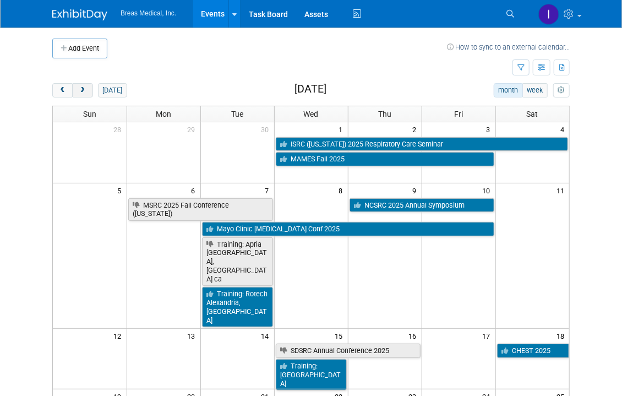
click at [83, 91] on span "next" at bounding box center [82, 90] width 8 height 7
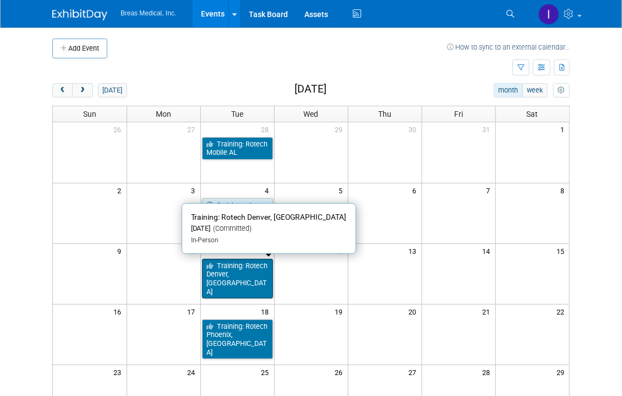
click at [237, 268] on link "Training: Rotech Denver, [GEOGRAPHIC_DATA]" at bounding box center [237, 279] width 71 height 40
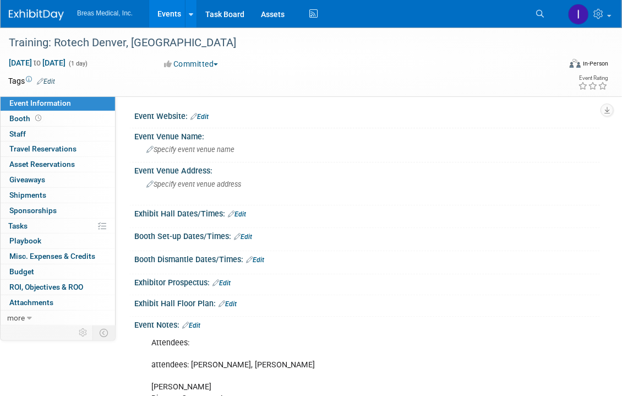
click at [584, 213] on div "Exhibit Hall Dates/Times: Edit" at bounding box center [367, 212] width 466 height 14
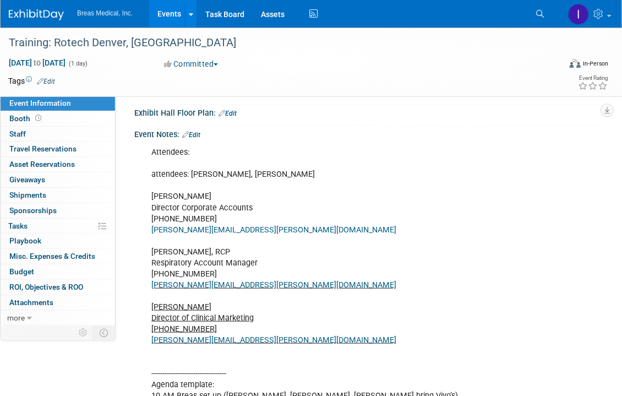
scroll to position [135, 0]
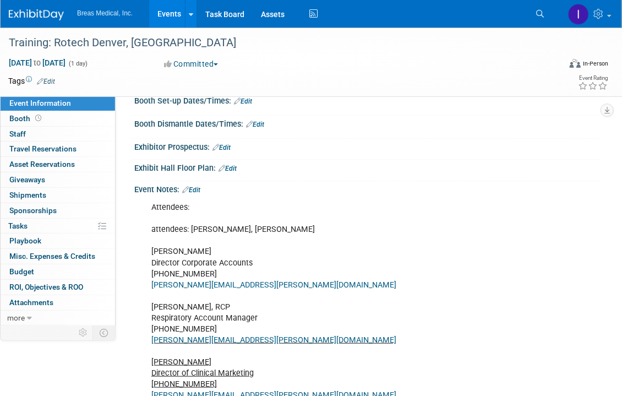
drag, startPoint x: 429, startPoint y: 2, endPoint x: 359, endPoint y: 79, distance: 104.5
click at [359, 79] on td at bounding box center [277, 80] width 444 height 11
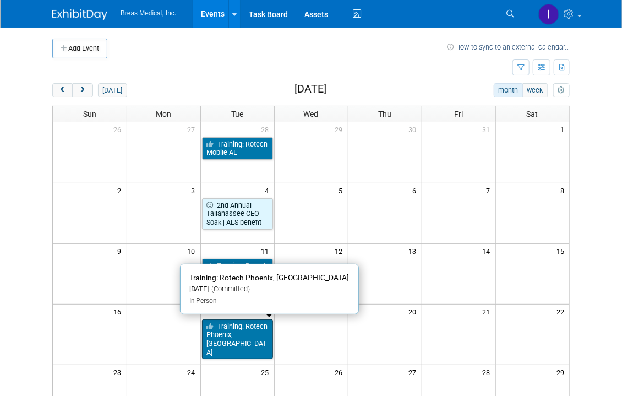
click at [249, 328] on link "Training: Rotech Phoenix, [GEOGRAPHIC_DATA]" at bounding box center [237, 339] width 71 height 40
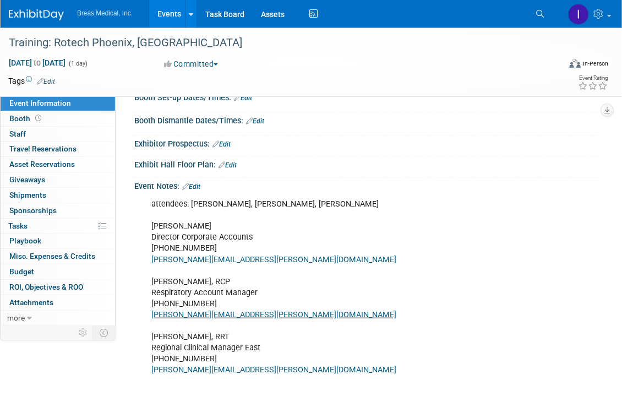
scroll to position [113, 0]
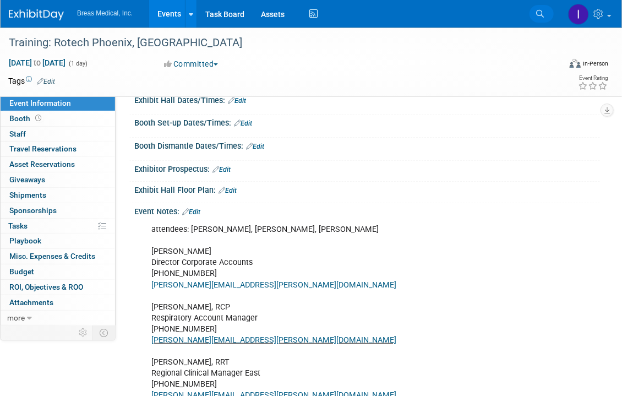
click at [541, 14] on icon at bounding box center [540, 14] width 8 height 8
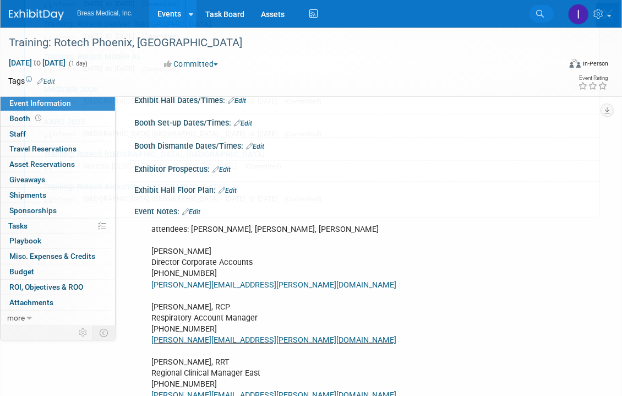
scroll to position [0, 0]
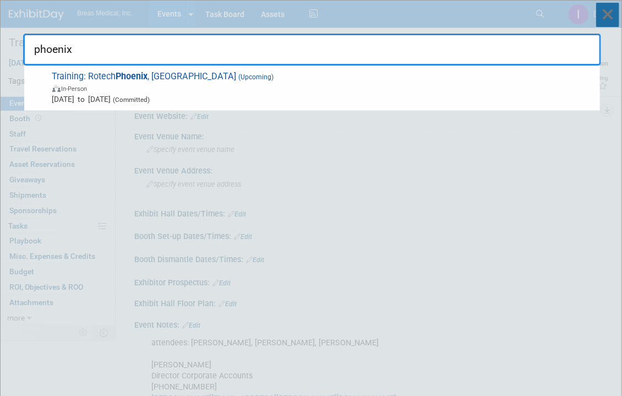
type input "phoenix"
click at [607, 10] on icon at bounding box center [607, 15] width 23 height 24
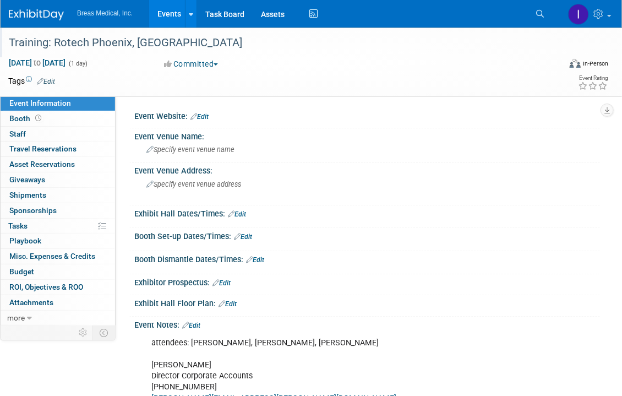
click at [366, 36] on div "Training: Rotech Phoenix, [GEOGRAPHIC_DATA]" at bounding box center [277, 43] width 545 height 20
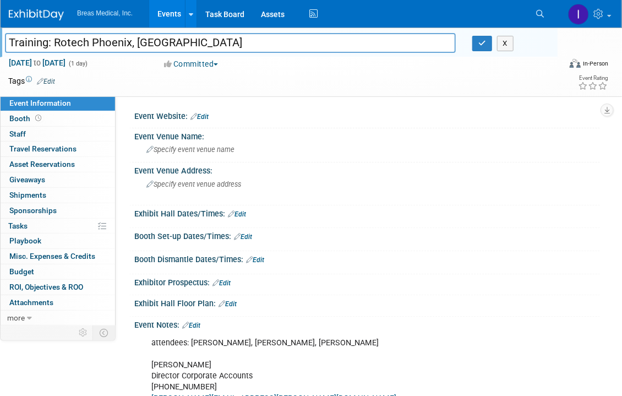
click at [461, 28] on div "Breas Medical, Inc. Events Add Event Bulk Upload Events Shareable Event Boards …" at bounding box center [311, 14] width 622 height 28
click at [607, 12] on link at bounding box center [589, 14] width 54 height 28
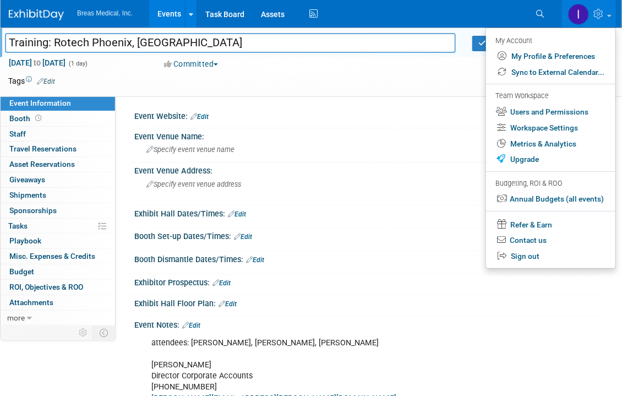
click at [459, 66] on div "[DATE] to [DATE] (1 day) [DATE] to [DATE] Committed Committed Considering Not G…" at bounding box center [304, 65] width 609 height 17
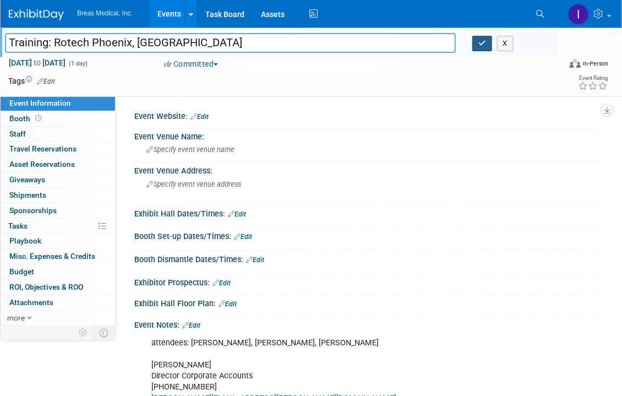
click at [481, 44] on icon "button" at bounding box center [483, 43] width 8 height 7
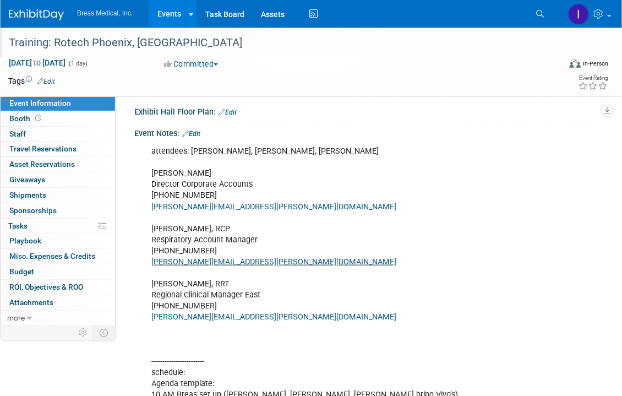
scroll to position [165, 0]
